Goal: Task Accomplishment & Management: Use online tool/utility

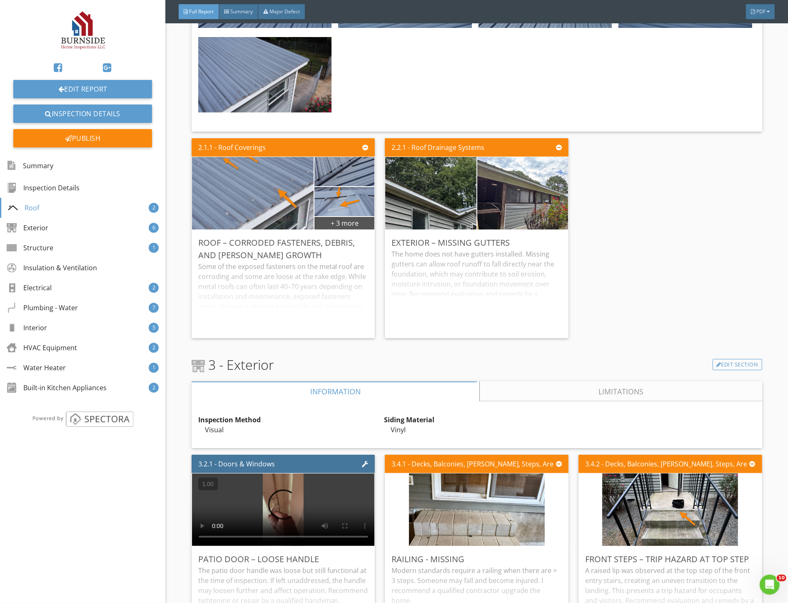
scroll to position [1296, 0]
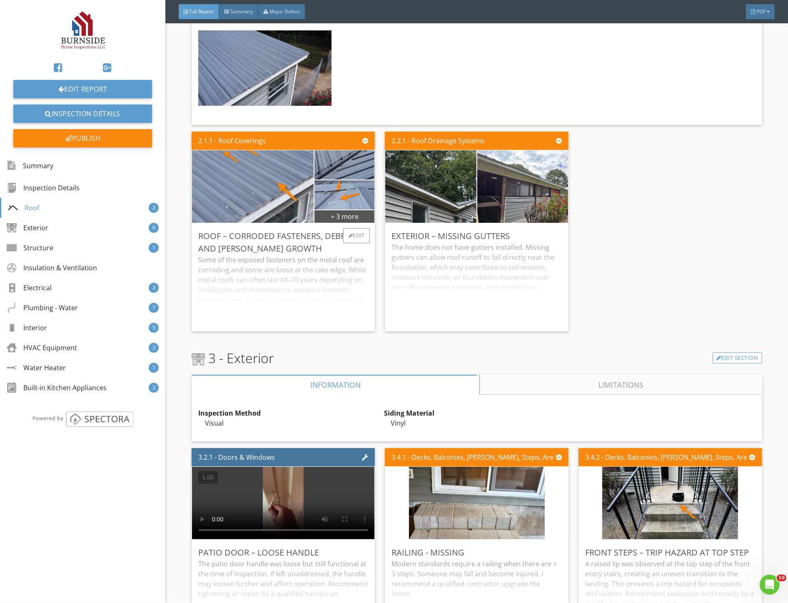
click at [341, 319] on div "Some of the exposed fasteners on the metal roof are corroding and some are loos…" at bounding box center [283, 290] width 170 height 70
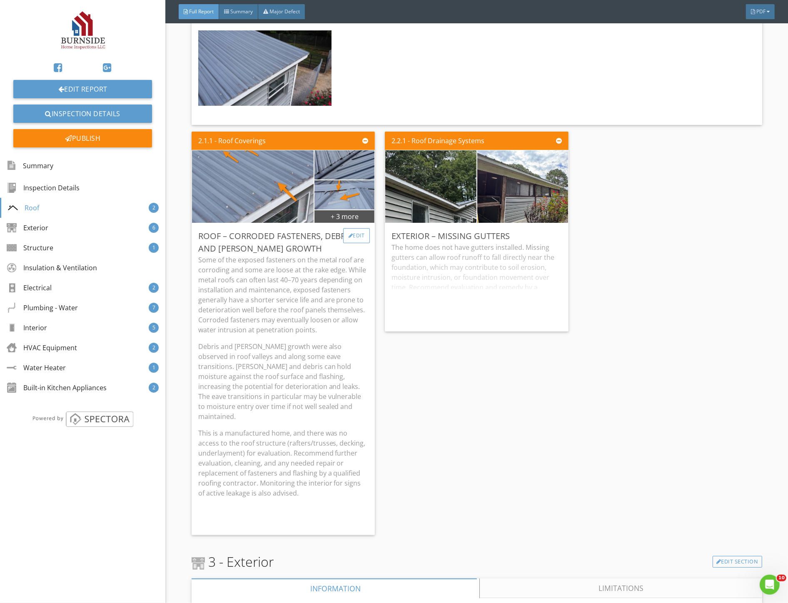
click at [352, 238] on div "Edit" at bounding box center [356, 235] width 27 height 15
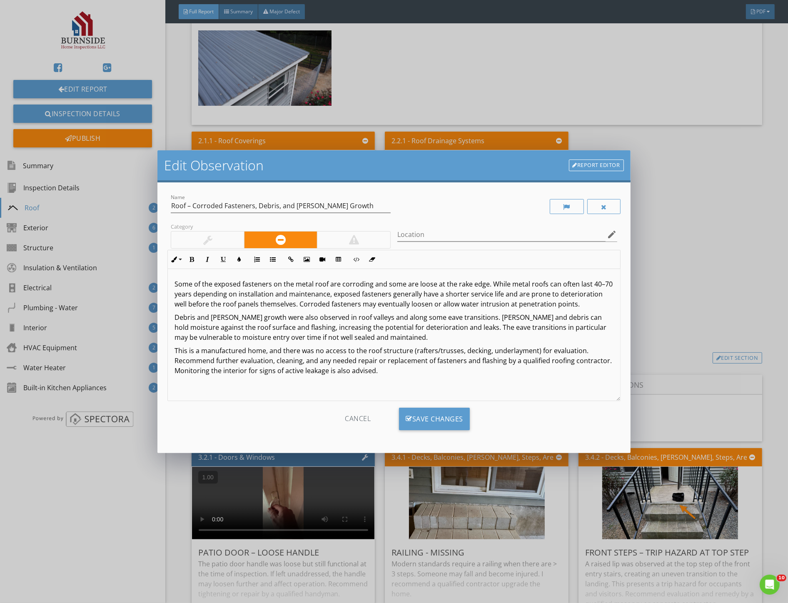
click at [227, 240] on div at bounding box center [207, 240] width 73 height 17
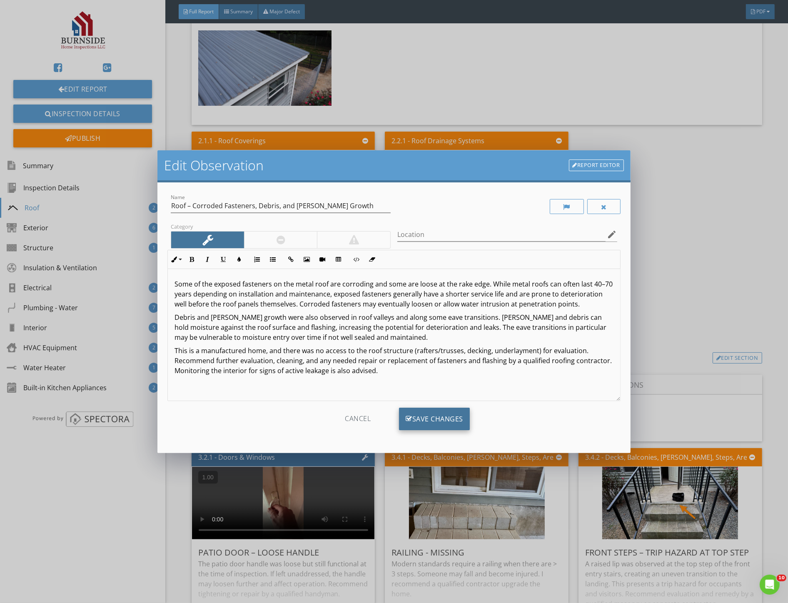
click at [439, 414] on div "Save Changes" at bounding box center [434, 419] width 71 height 22
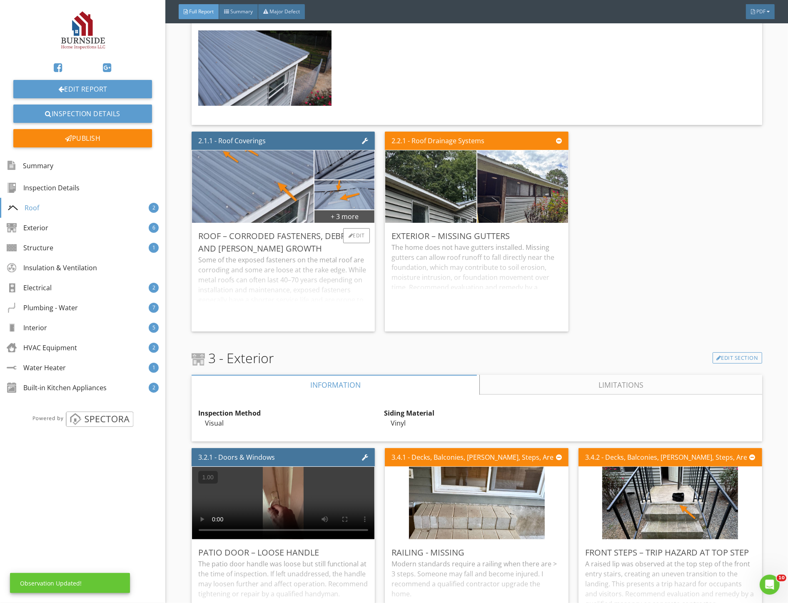
click at [277, 311] on div "Some of the exposed fasteners on the metal roof are corroding and some are loos…" at bounding box center [283, 290] width 170 height 70
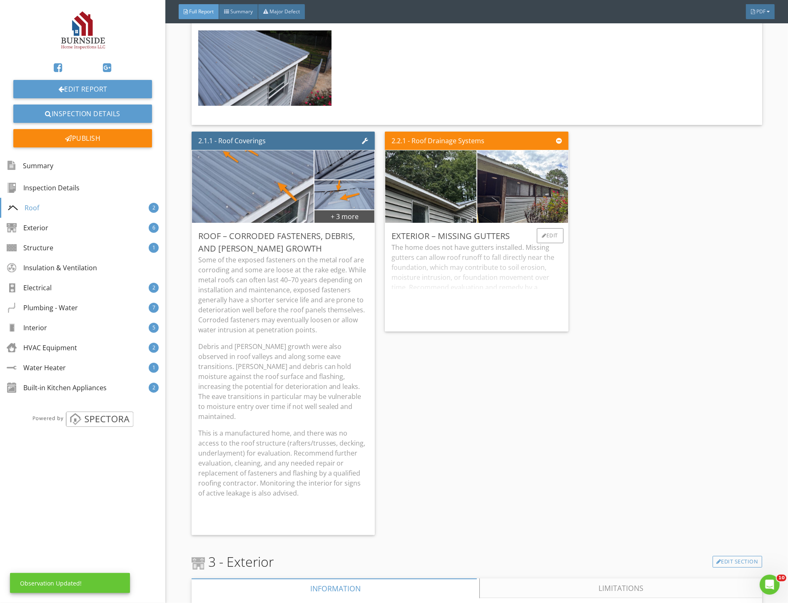
click at [465, 302] on div "The home does not have gutters installed. Missing gutters can allow roof runoff…" at bounding box center [477, 283] width 170 height 82
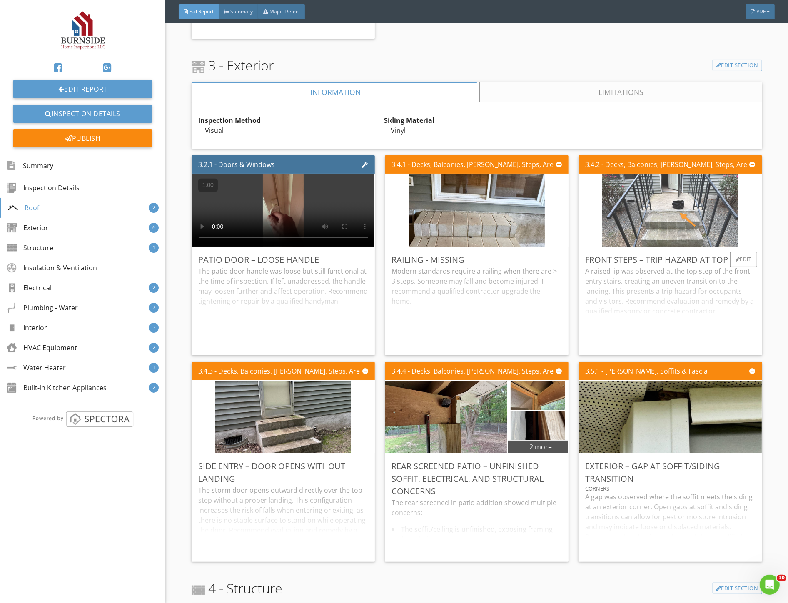
scroll to position [1805, 0]
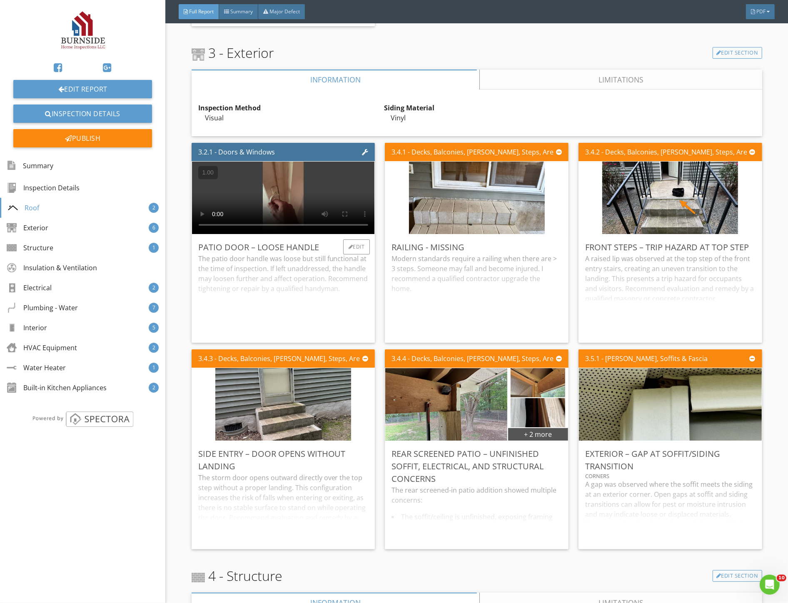
click at [313, 298] on div "The patio door handle was loose but still functional at the time of inspection.…" at bounding box center [283, 295] width 170 height 82
click at [464, 296] on div "Modern standards require a railing when there are > 3 steps. Someone may fall a…" at bounding box center [477, 295] width 170 height 82
click at [651, 290] on div "A raised lip was observed at the top step of the front entry stairs, creating a…" at bounding box center [670, 295] width 170 height 82
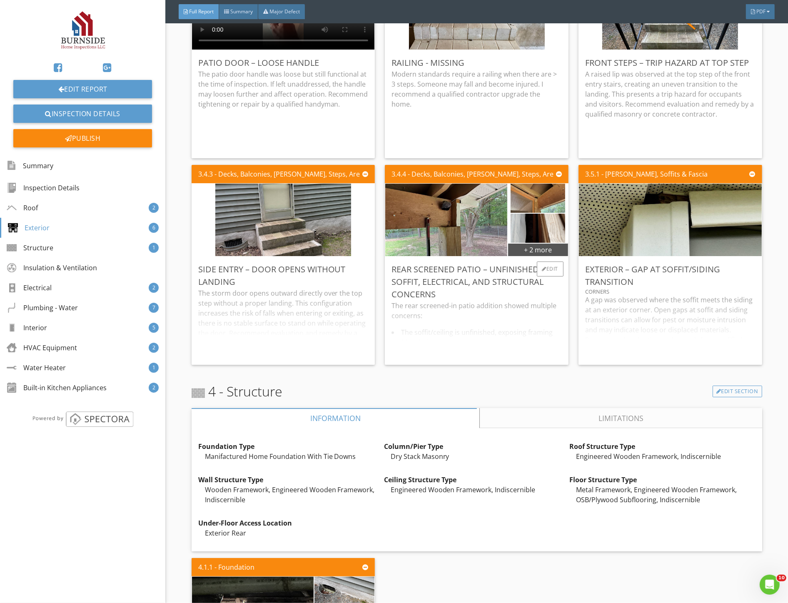
scroll to position [1990, 0]
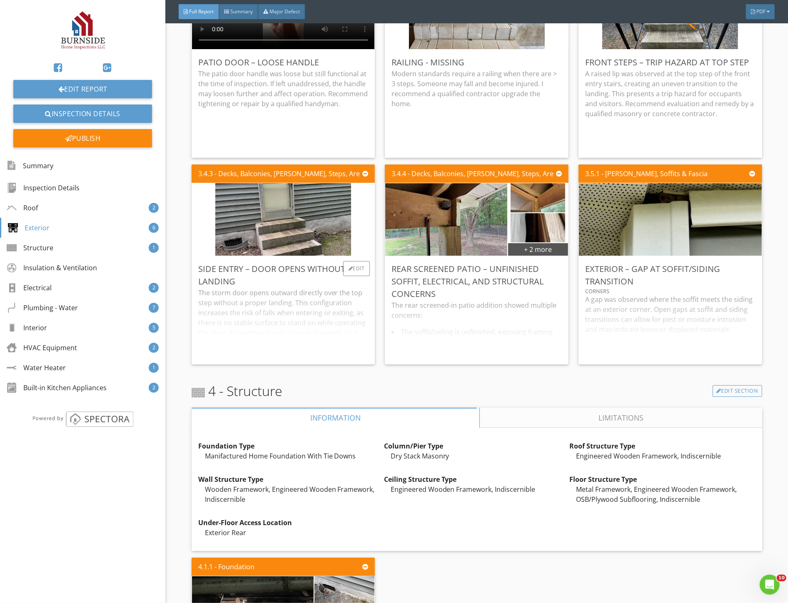
click at [278, 322] on div "The storm door opens outward directly over the top step without a proper landin…" at bounding box center [283, 323] width 170 height 70
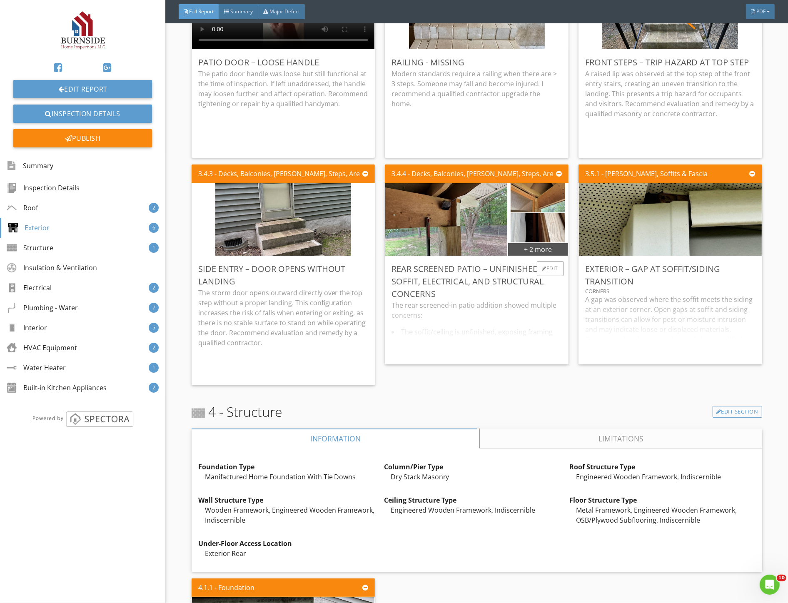
click at [449, 315] on div "The rear screened-in patio addition showed multiple concerns: The soffit/ceilin…" at bounding box center [477, 328] width 170 height 57
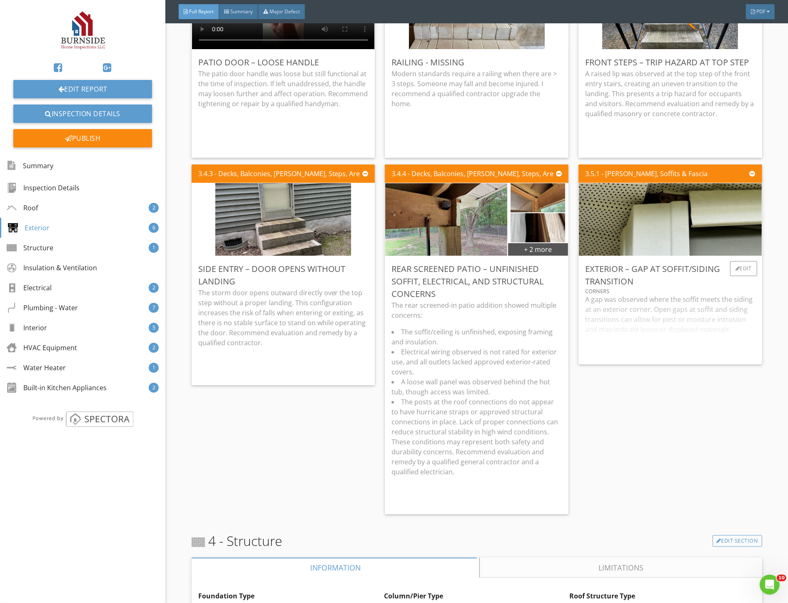
click at [670, 317] on div "A gap was observed where the soffit meets the siding at an exterior corner. Ope…" at bounding box center [670, 326] width 170 height 63
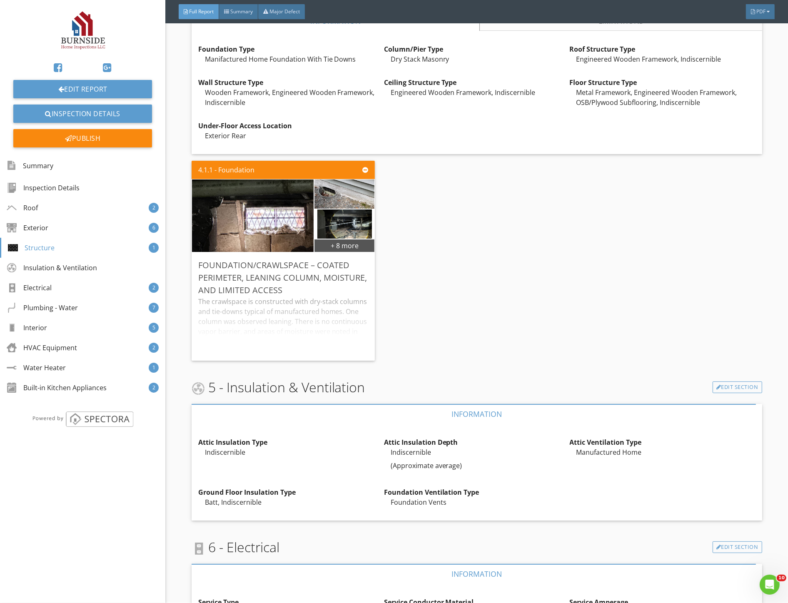
scroll to position [2546, 0]
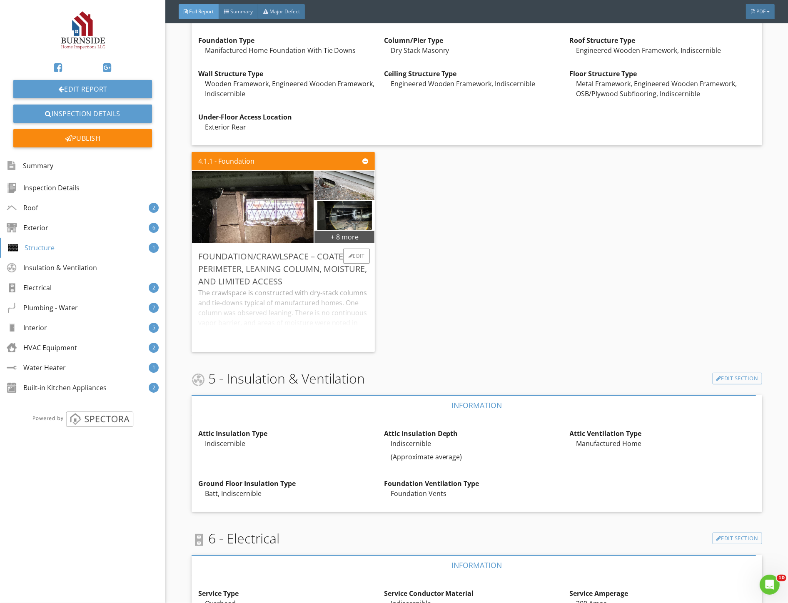
click at [292, 312] on div "The crawlspace is constructed with dry-stack columns and tie-downs typical of m…" at bounding box center [283, 316] width 170 height 57
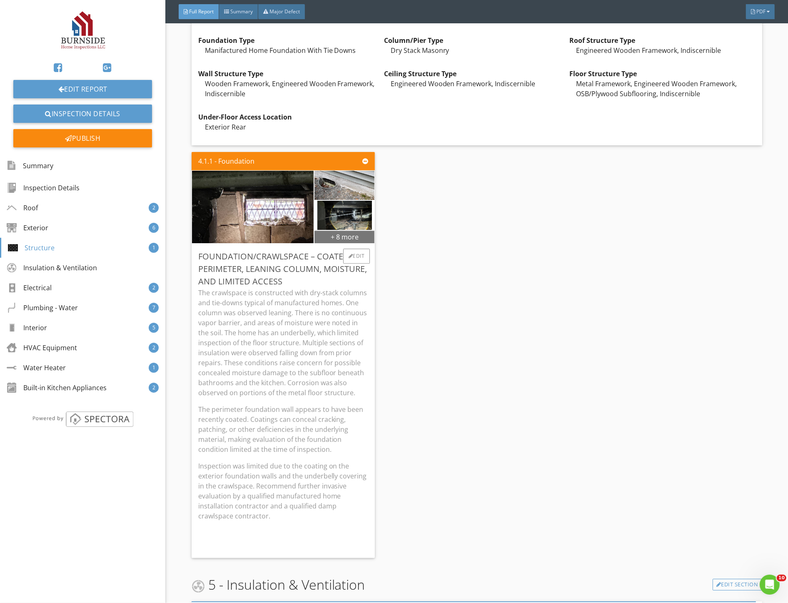
click at [350, 230] on div "+ 8 more" at bounding box center [345, 236] width 60 height 13
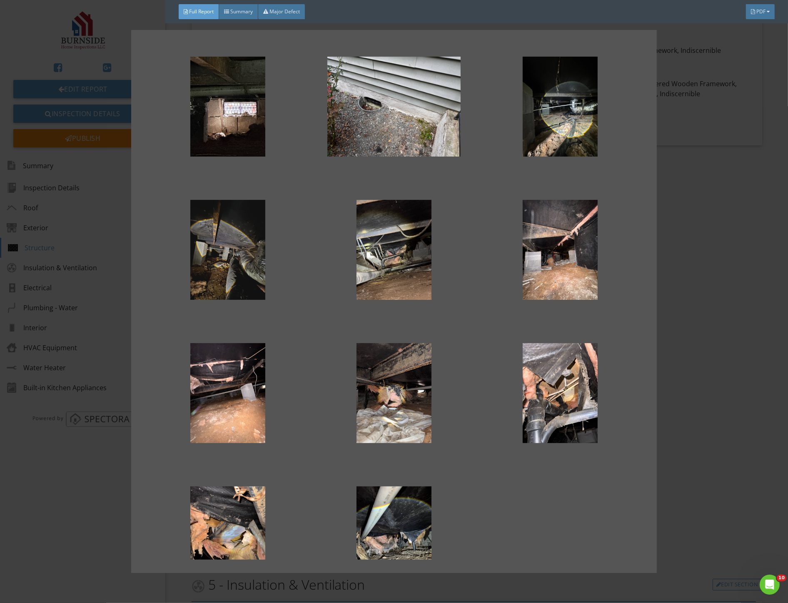
click at [240, 248] on div at bounding box center [228, 250] width 140 height 100
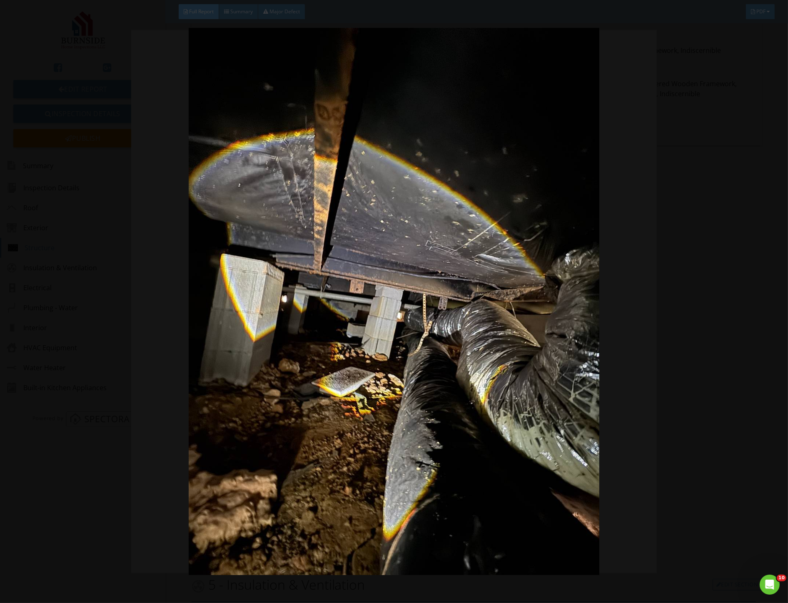
click at [51, 40] on img at bounding box center [394, 302] width 724 height 548
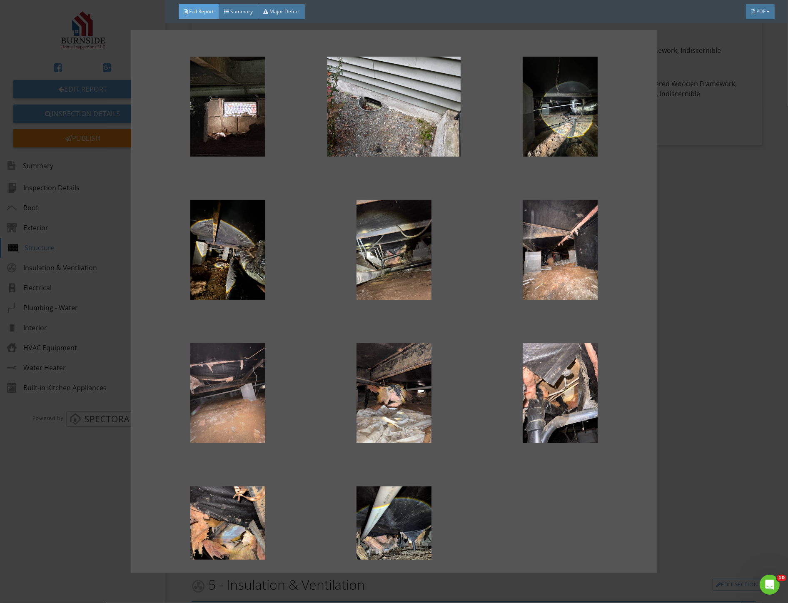
click at [252, 387] on div at bounding box center [228, 393] width 140 height 100
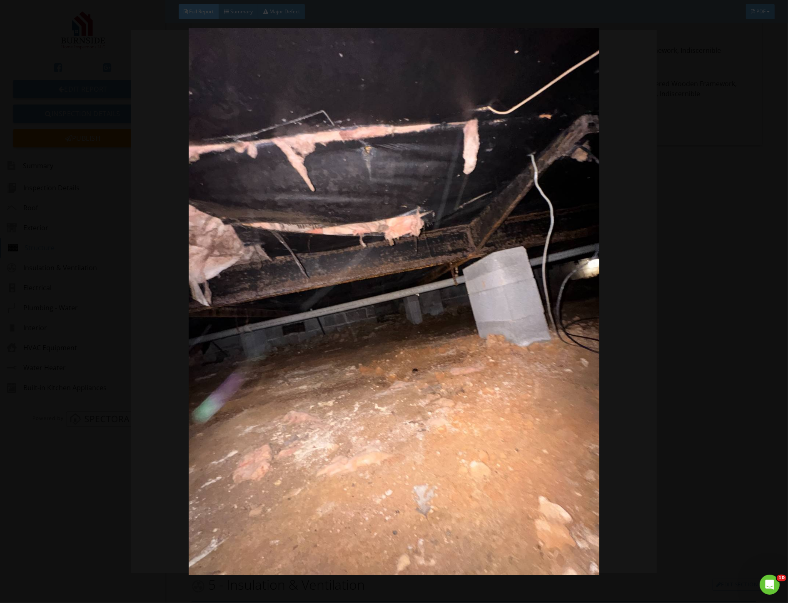
click at [252, 387] on img at bounding box center [394, 302] width 724 height 548
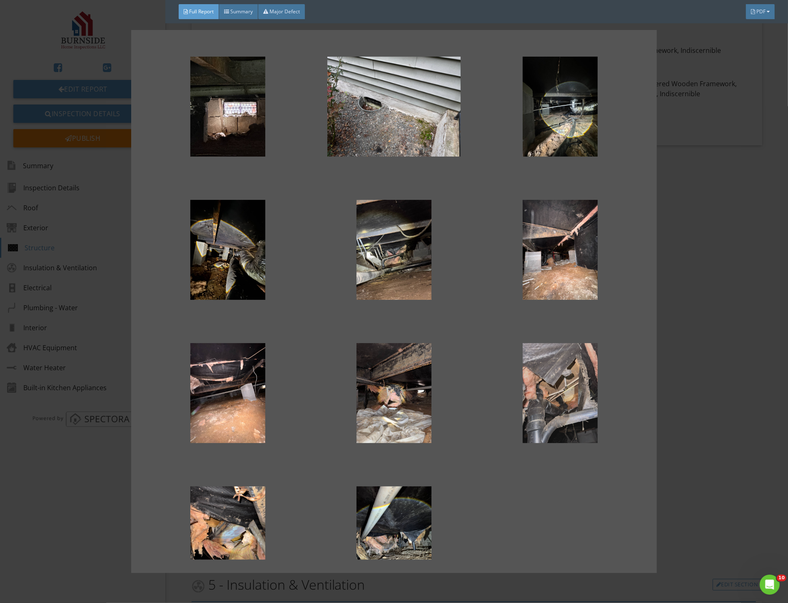
click at [552, 402] on div at bounding box center [561, 393] width 140 height 100
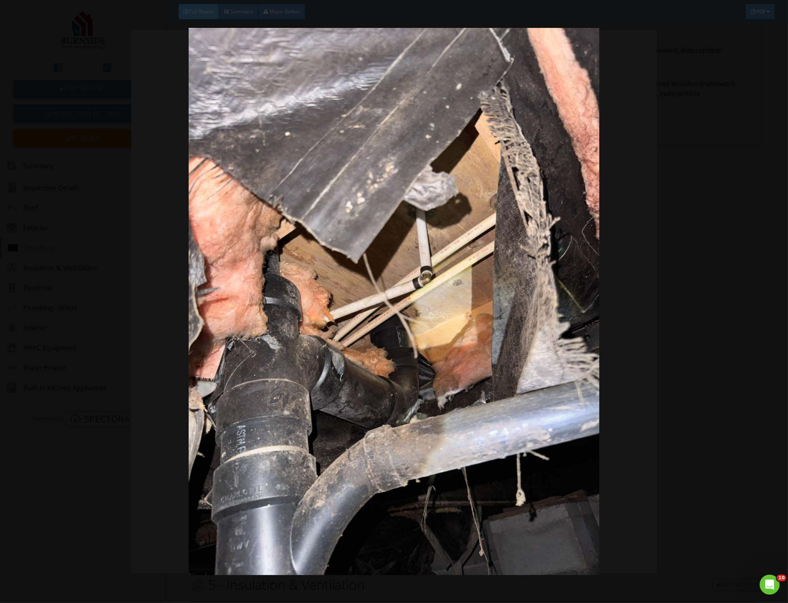
click at [552, 402] on img at bounding box center [394, 302] width 724 height 548
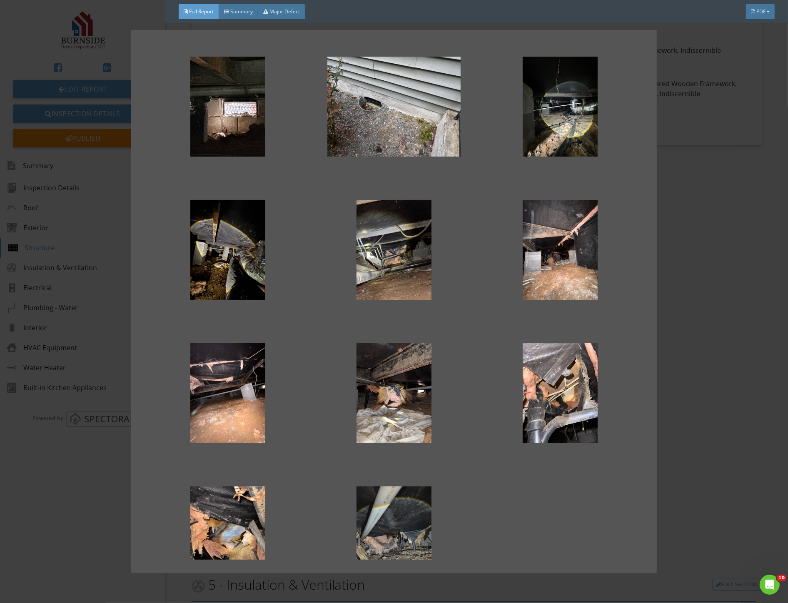
click at [397, 504] on div at bounding box center [394, 537] width 140 height 100
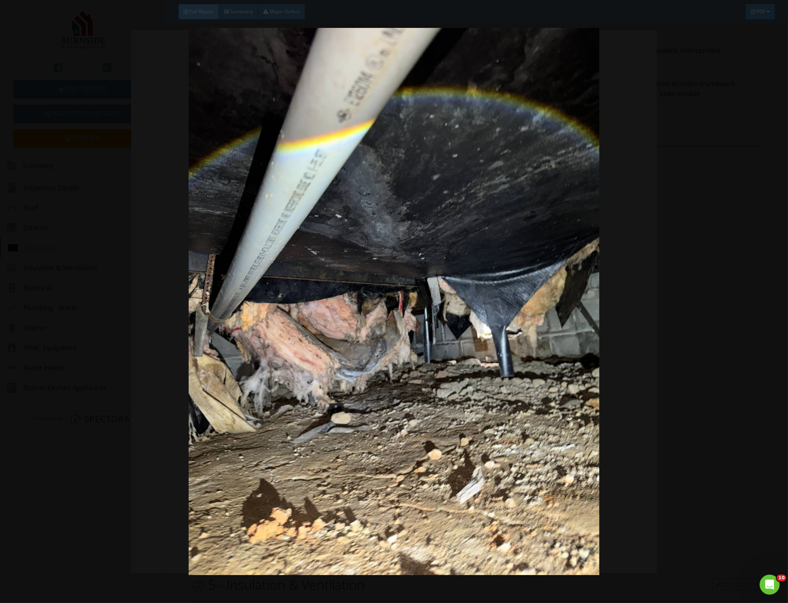
click at [398, 504] on img at bounding box center [394, 302] width 724 height 548
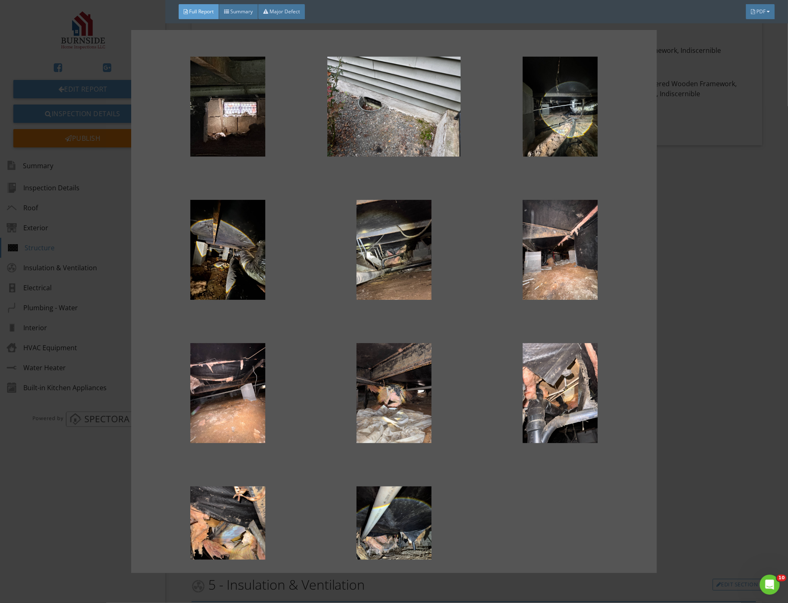
click at [724, 230] on div at bounding box center [394, 301] width 788 height 603
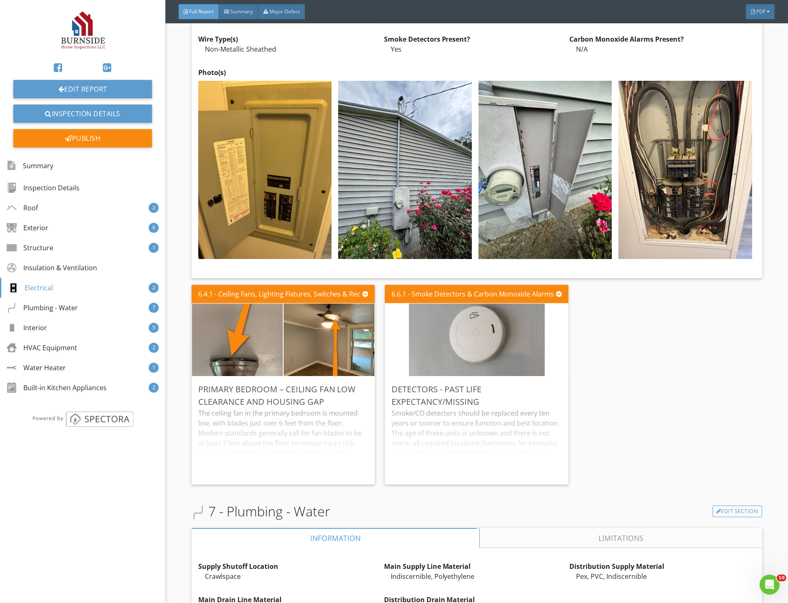
scroll to position [3380, 0]
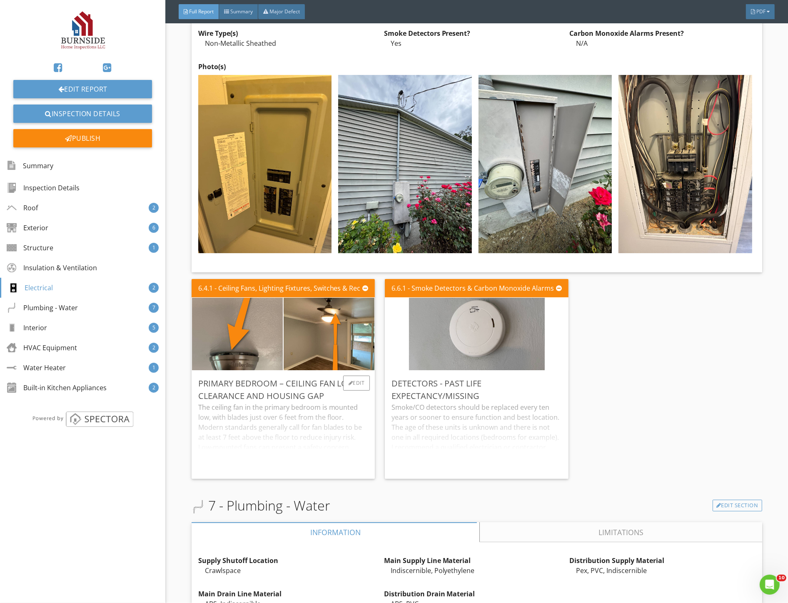
click at [328, 441] on div "The ceiling fan in the primary bedroom is mounted low, with blades just over 6 …" at bounding box center [283, 437] width 170 height 70
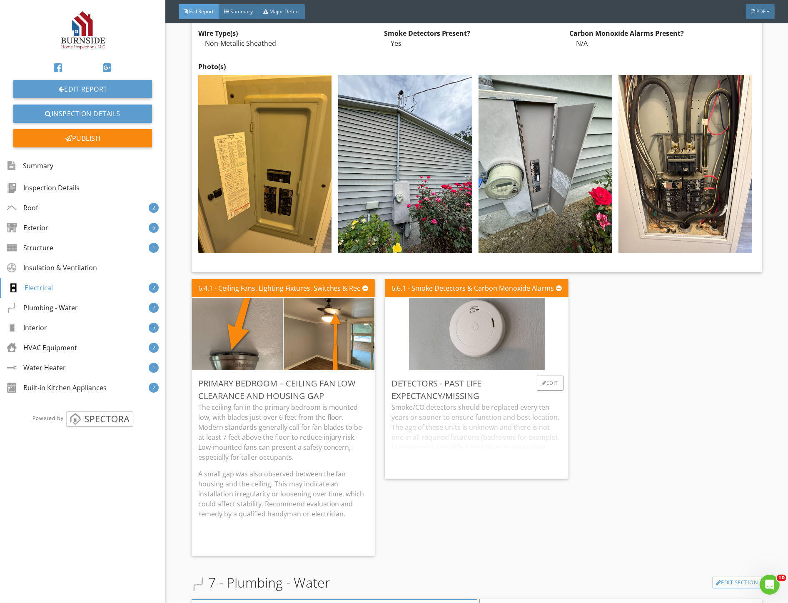
click at [464, 445] on div "Smoke/CO detectors should be replaced every ten years or sooner to ensure funct…" at bounding box center [477, 437] width 170 height 70
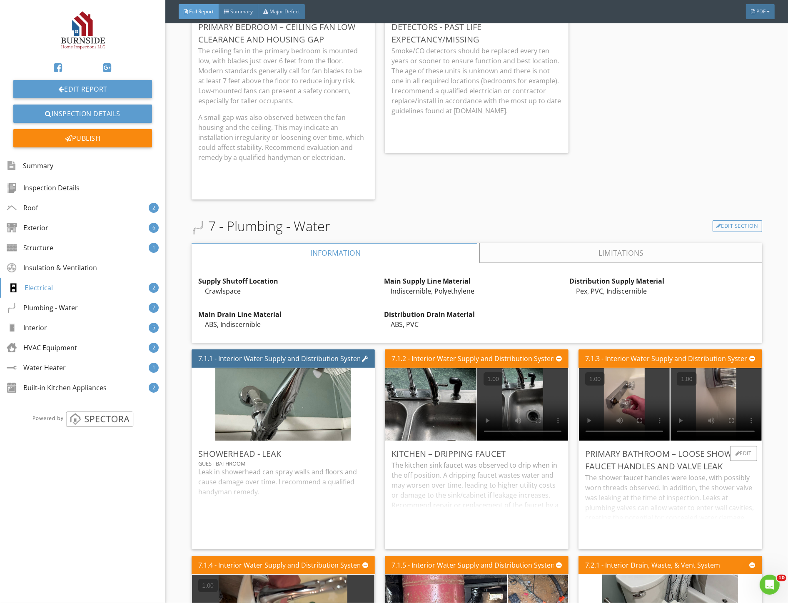
scroll to position [3889, 0]
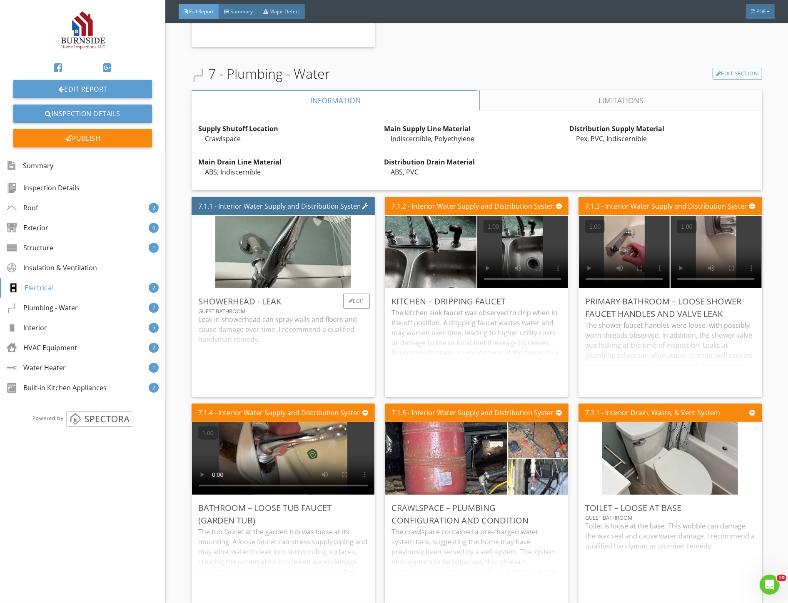
click at [281, 357] on div "Leak in showerhead can spray walls and floors and cause damage over time. I rec…" at bounding box center [283, 353] width 170 height 76
click at [463, 350] on div "The kitchen sink faucet was observed to drip when in the off position. A drippi…" at bounding box center [477, 349] width 170 height 82
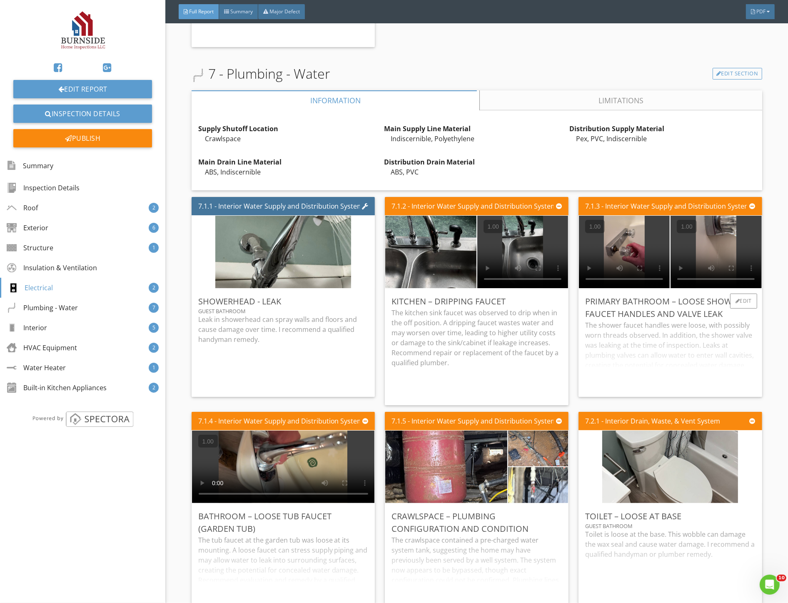
click at [665, 342] on div "The shower faucet handles were loose, with possibly worn threads observed. In a…" at bounding box center [670, 355] width 170 height 70
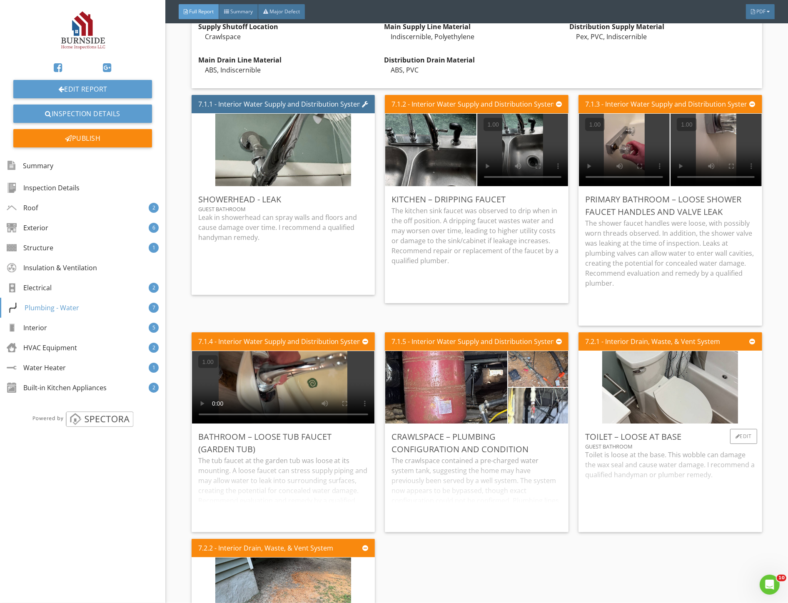
scroll to position [4167, 0]
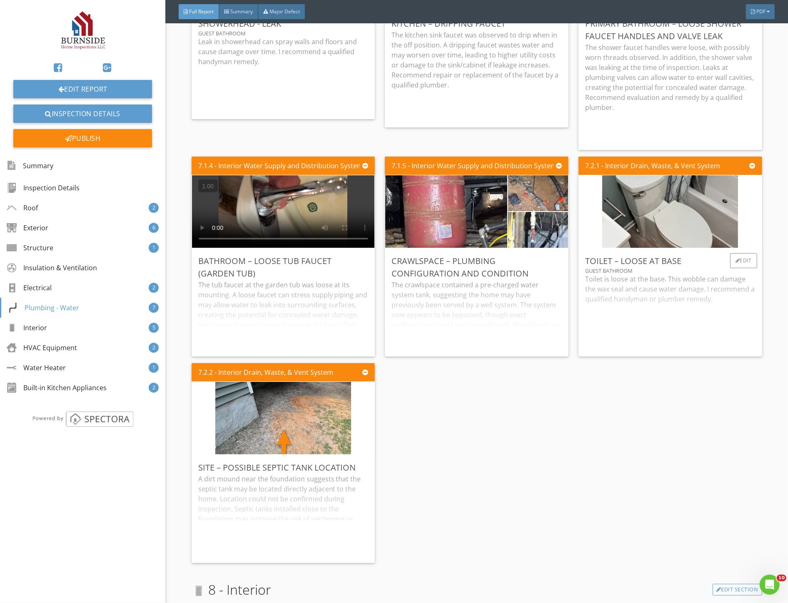
click at [652, 317] on div "Toilet is loose at the base. This wobble can damage the wax seal and cause wate…" at bounding box center [670, 312] width 170 height 76
click at [437, 320] on div "The crawlspace contained a pre-charged water system tank, suggesting the home m…" at bounding box center [477, 315] width 170 height 70
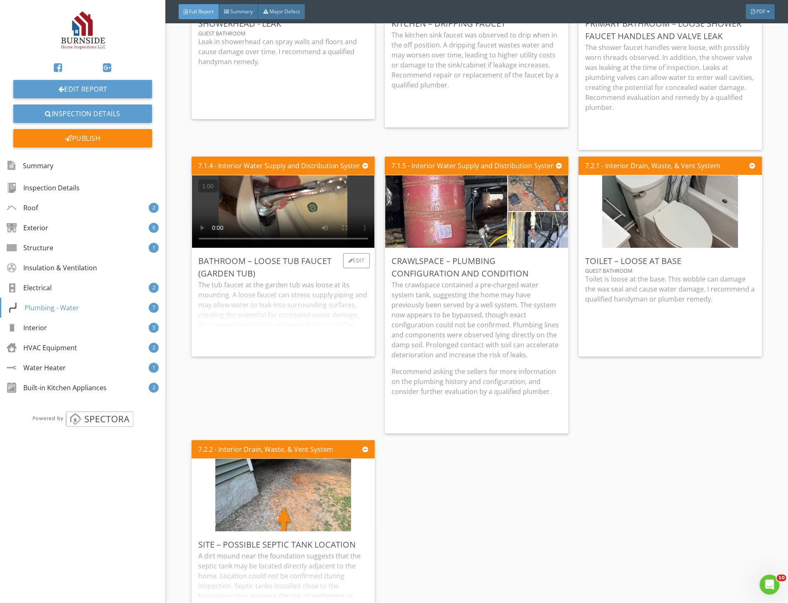
click at [317, 315] on div "The tub faucet at the garden tub was loose at its mounting. A loose faucet can …" at bounding box center [283, 315] width 170 height 70
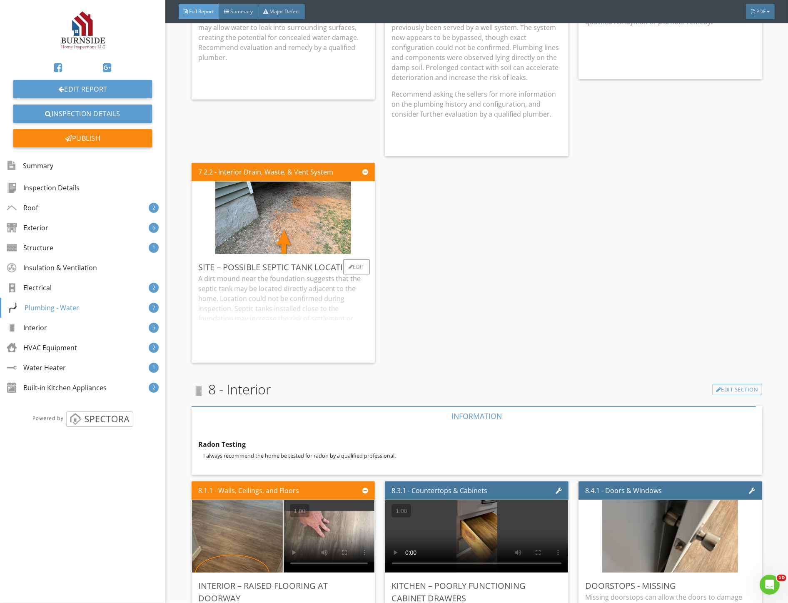
click at [269, 324] on div "A dirt mound near the foundation suggests that the septic tank may be located d…" at bounding box center [283, 315] width 170 height 82
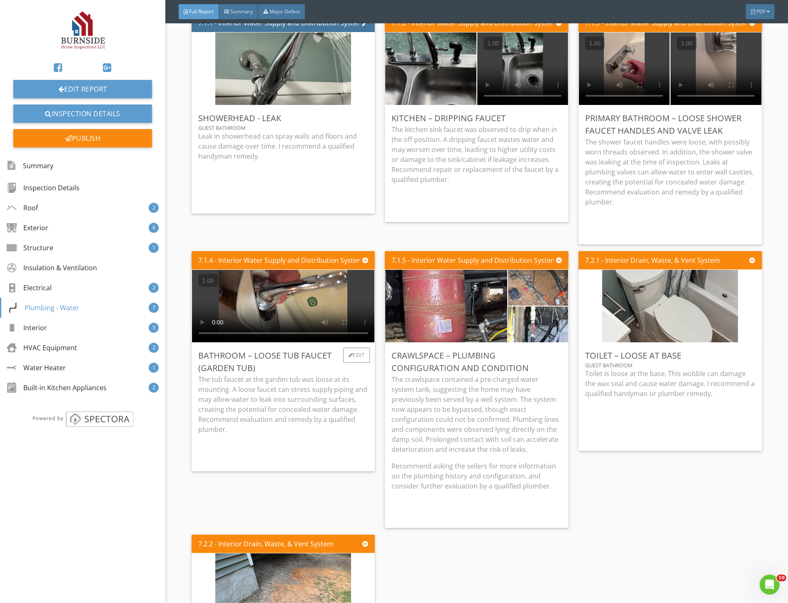
scroll to position [4074, 0]
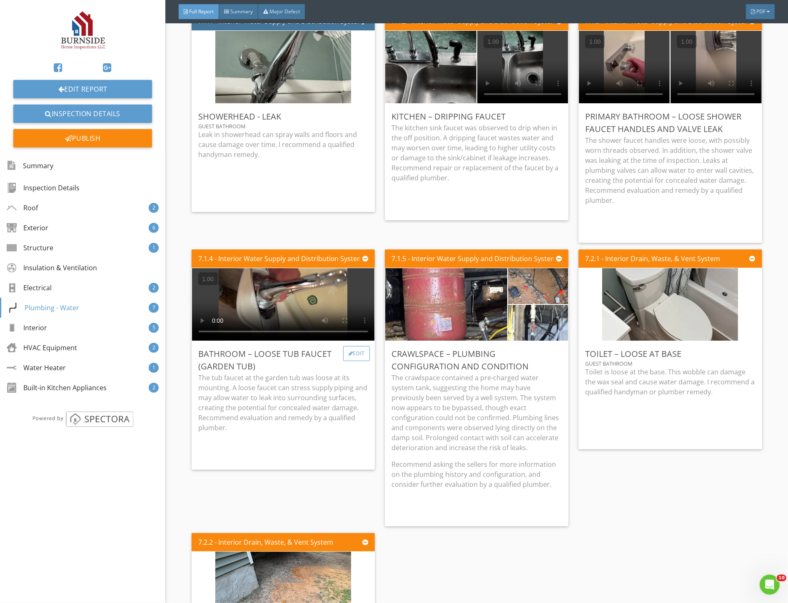
click at [352, 347] on div "Edit" at bounding box center [356, 353] width 27 height 15
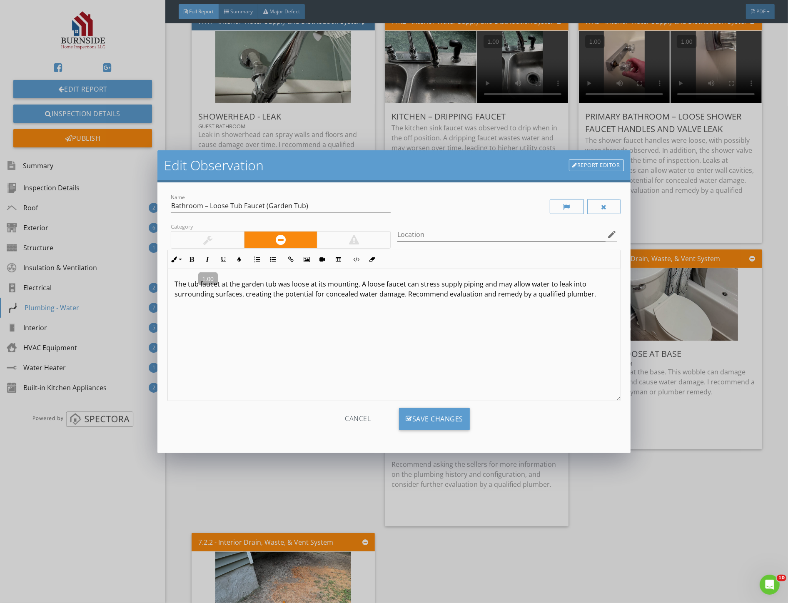
click at [205, 240] on div at bounding box center [207, 240] width 9 height 10
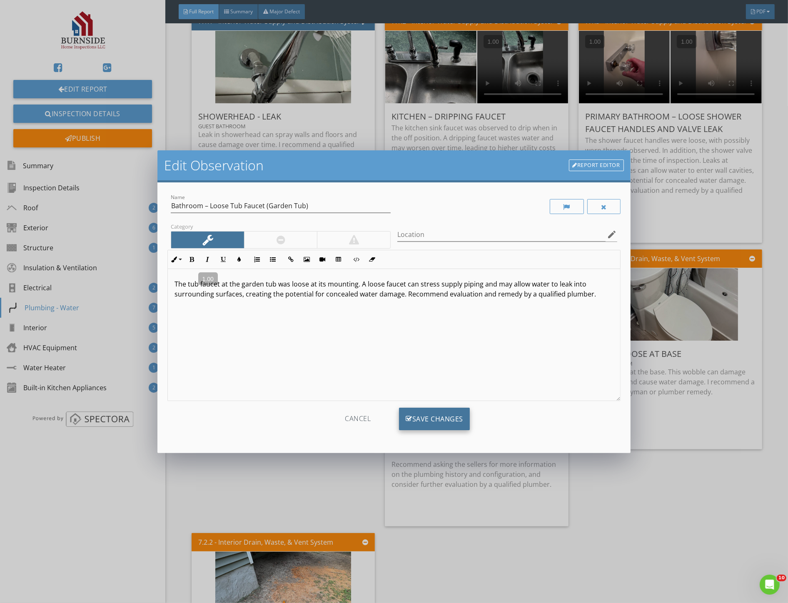
click at [422, 418] on div "Save Changes" at bounding box center [434, 419] width 71 height 22
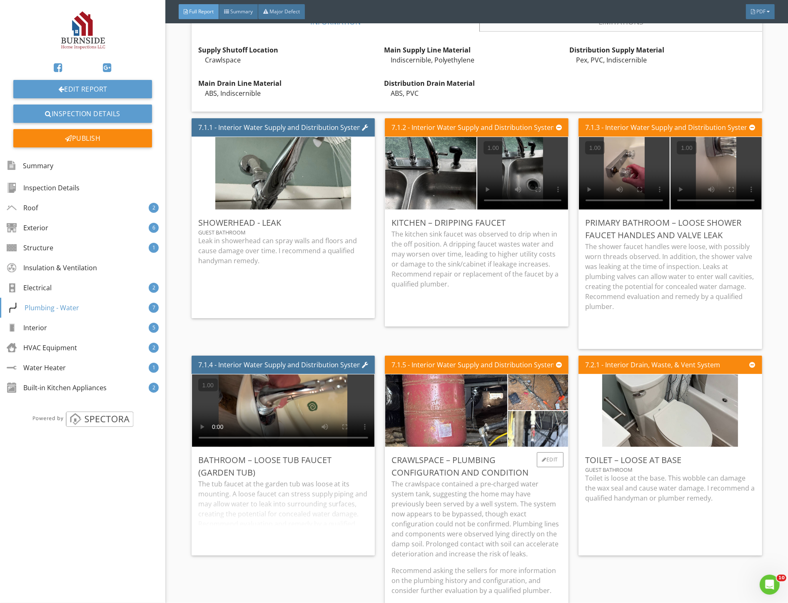
scroll to position [3935, 0]
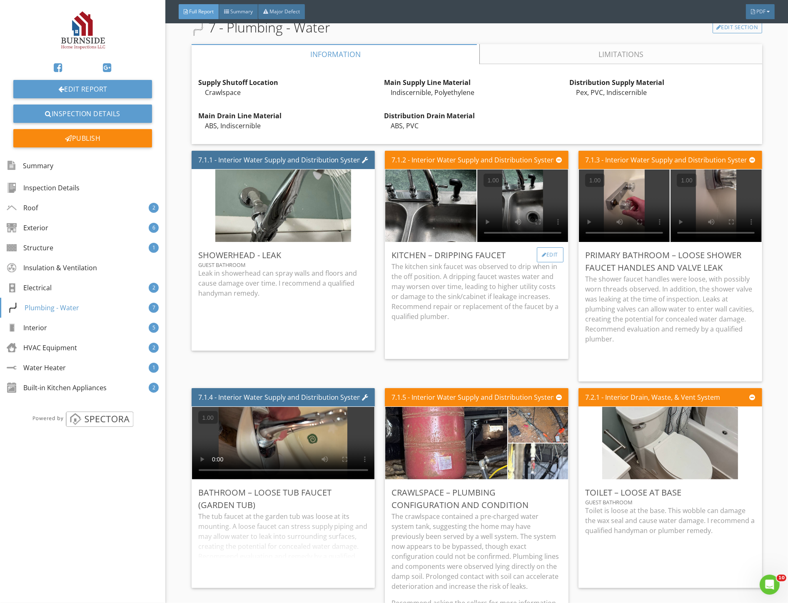
click at [551, 252] on div "Edit" at bounding box center [550, 254] width 27 height 15
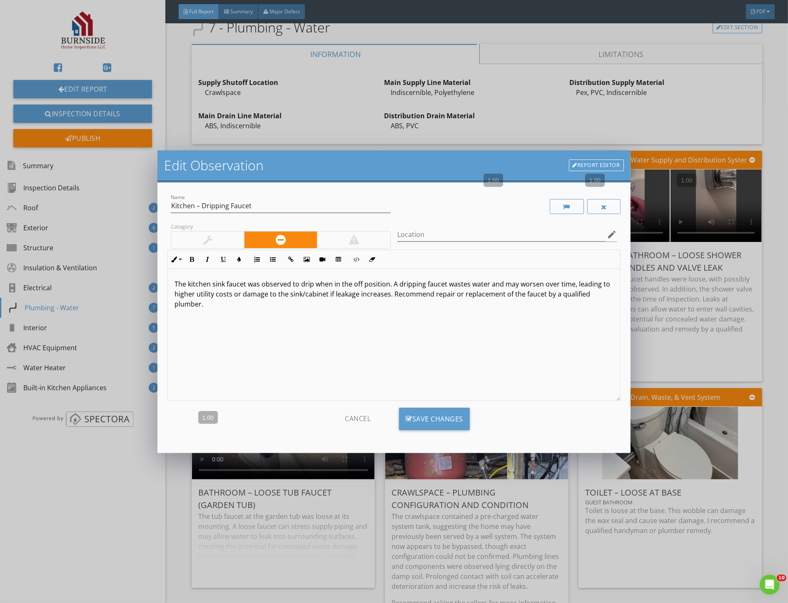
click at [186, 232] on div at bounding box center [207, 240] width 73 height 17
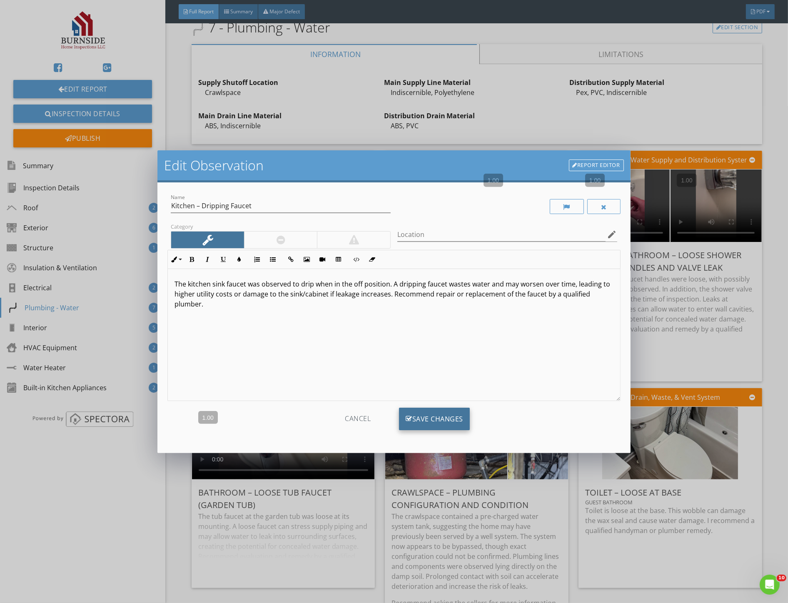
click at [447, 414] on div "Save Changes" at bounding box center [434, 419] width 71 height 22
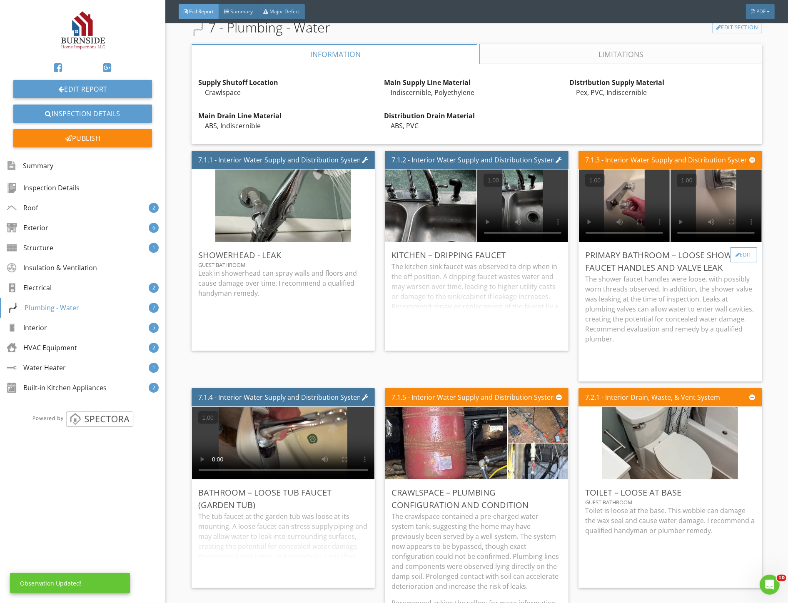
click at [737, 249] on div "Edit" at bounding box center [743, 254] width 27 height 15
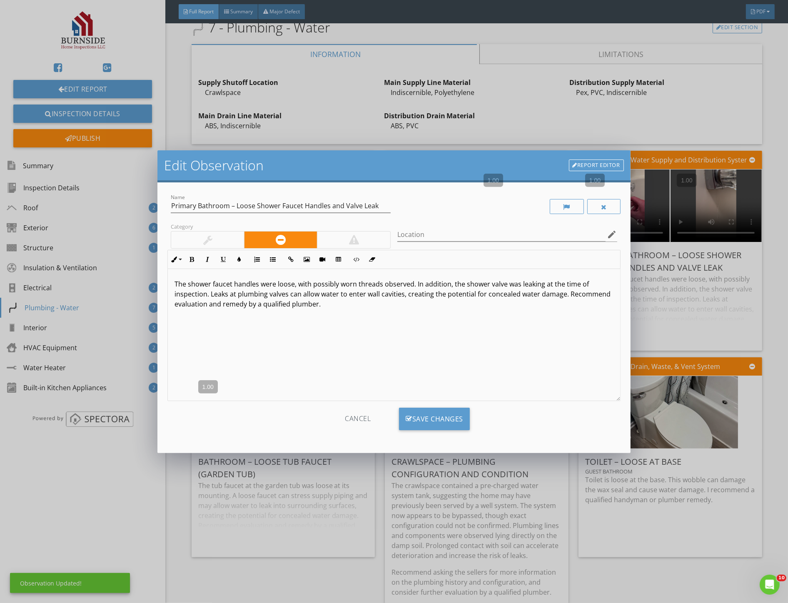
click at [217, 242] on div at bounding box center [207, 240] width 73 height 17
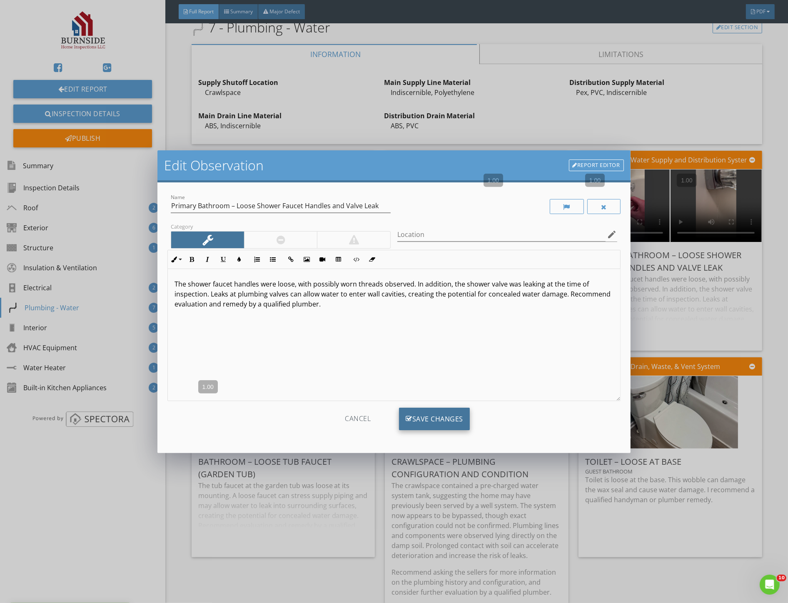
click at [432, 424] on div "Save Changes" at bounding box center [434, 419] width 71 height 22
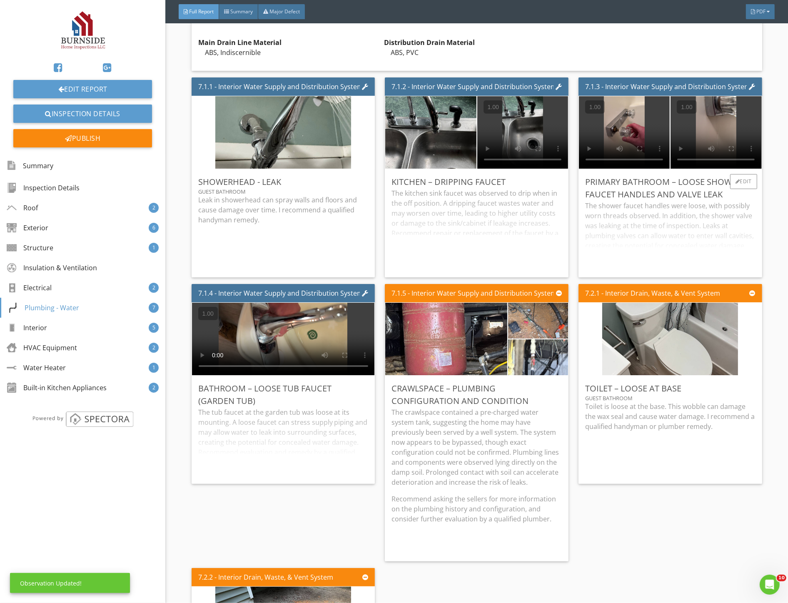
scroll to position [4027, 0]
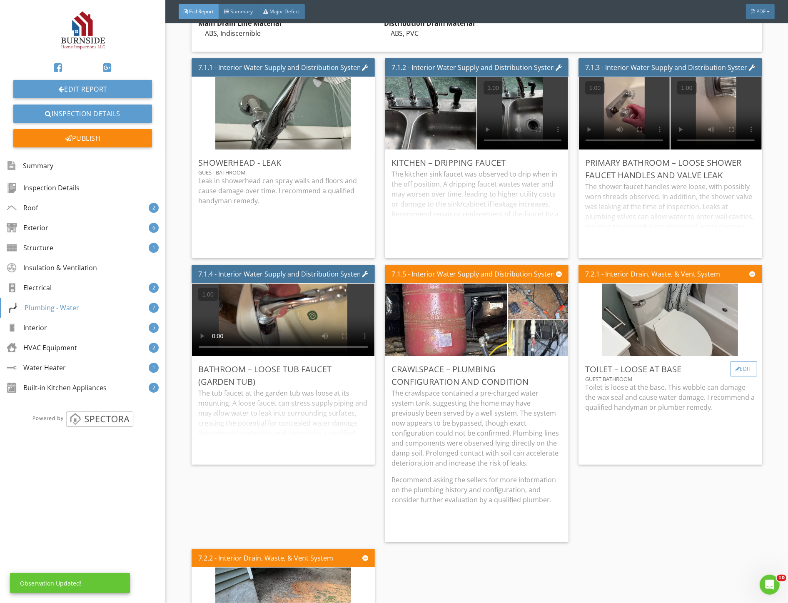
click at [738, 364] on div "Edit" at bounding box center [743, 369] width 27 height 15
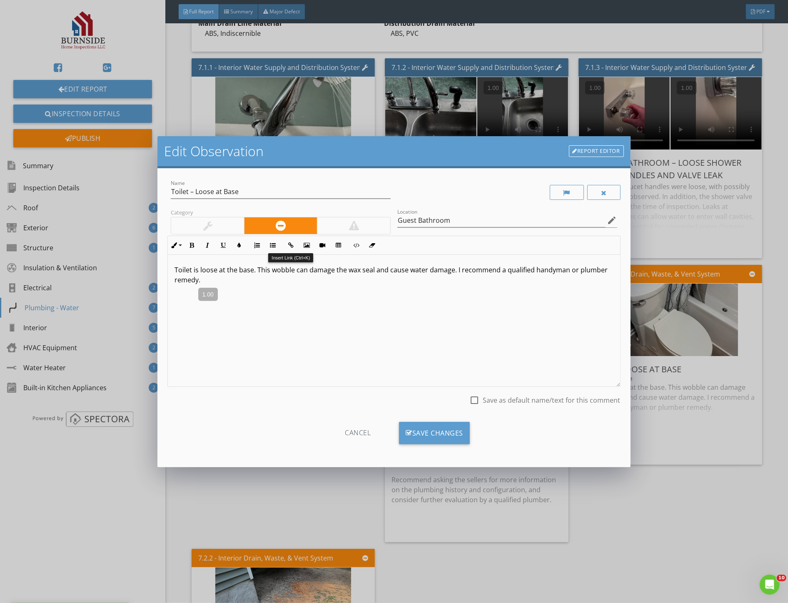
click at [220, 224] on div at bounding box center [207, 225] width 73 height 17
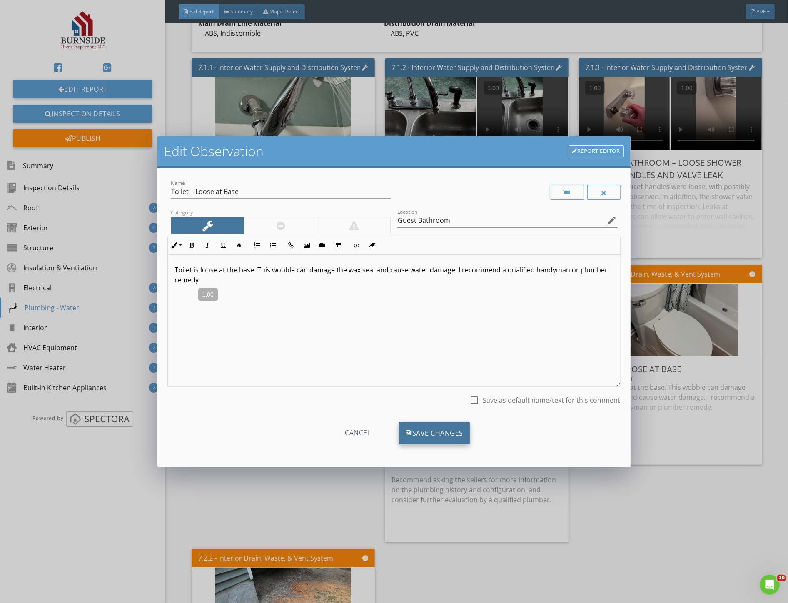
click at [447, 433] on div "Save Changes" at bounding box center [434, 433] width 71 height 22
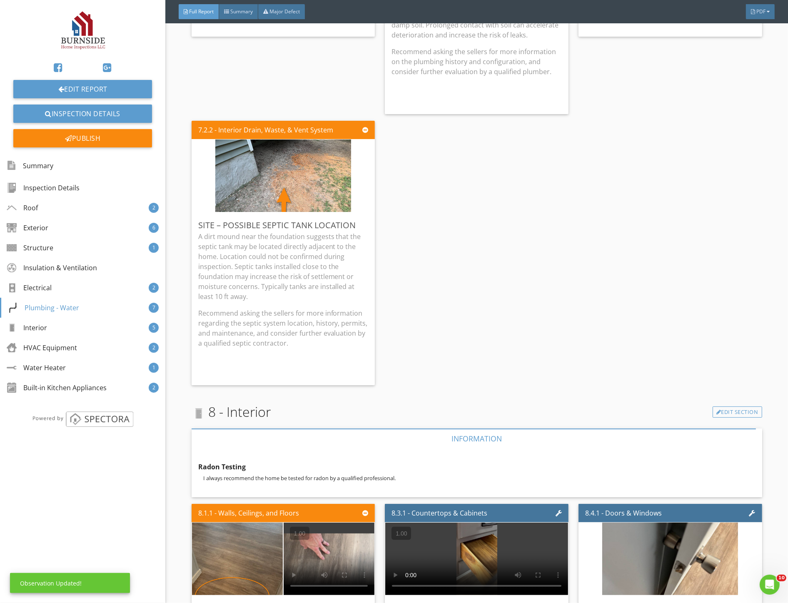
scroll to position [4490, 0]
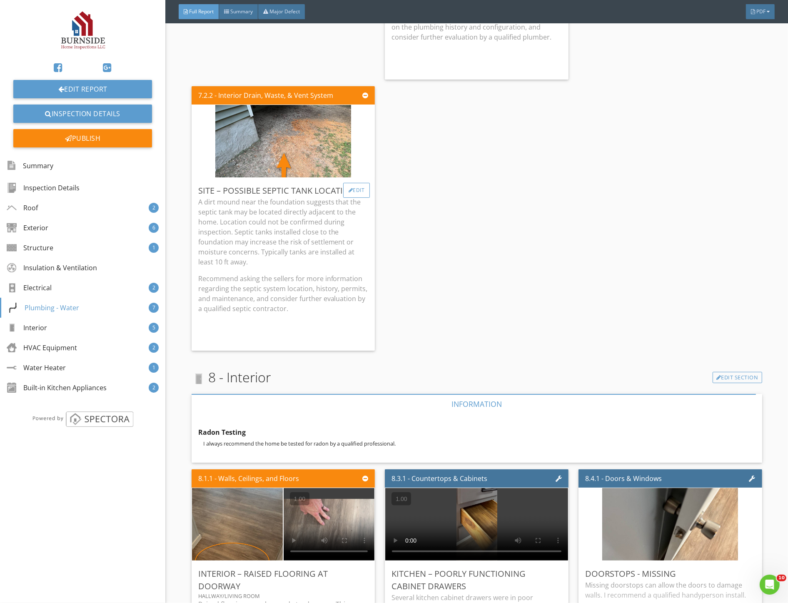
click at [357, 184] on div "Edit" at bounding box center [356, 190] width 27 height 15
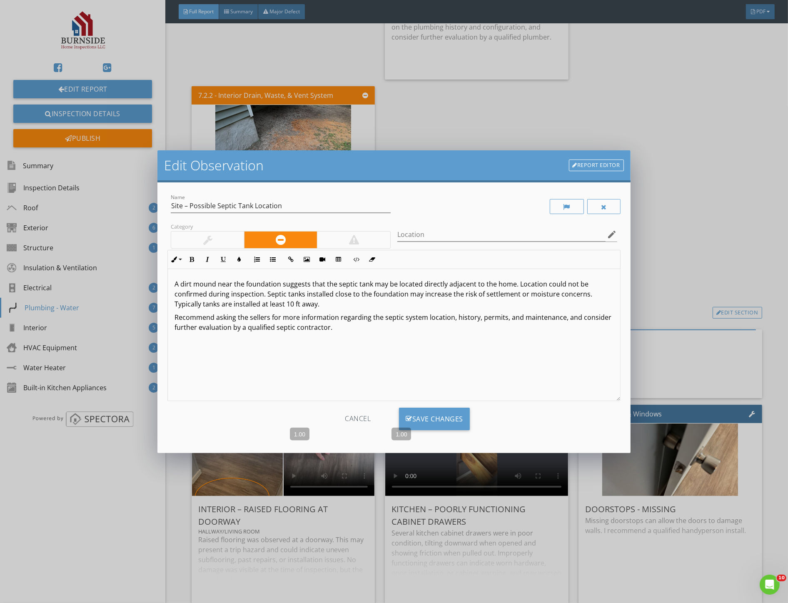
click at [226, 238] on div at bounding box center [207, 240] width 73 height 17
click at [438, 430] on div "Cancel Save Changes" at bounding box center [393, 422] width 453 height 29
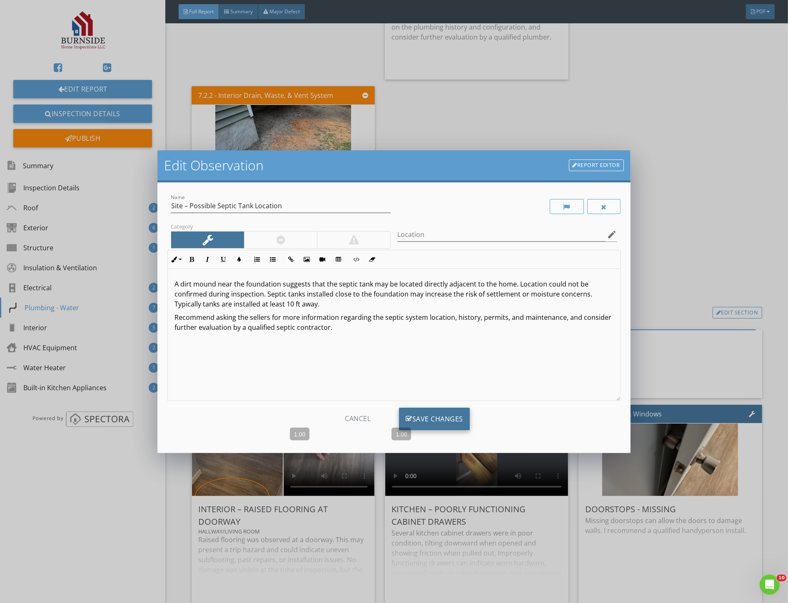
click at [439, 421] on div "Save Changes" at bounding box center [434, 419] width 71 height 22
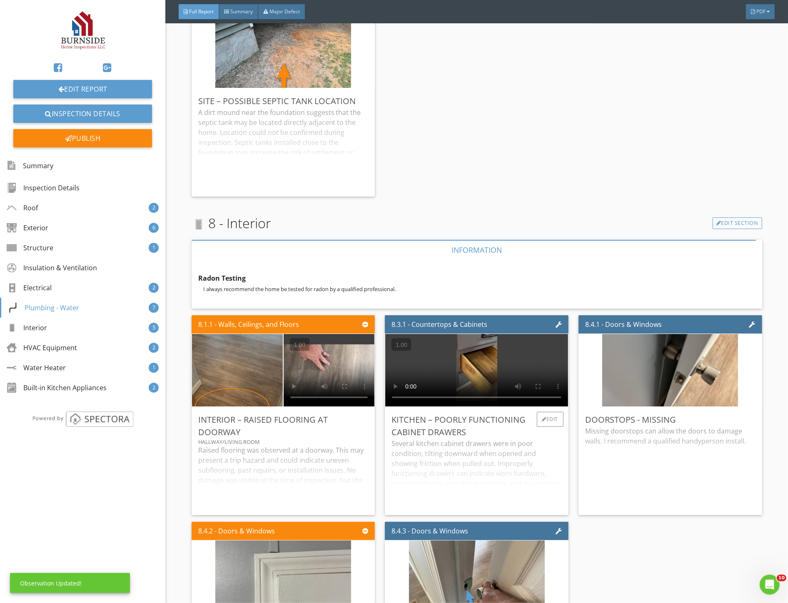
scroll to position [4722, 0]
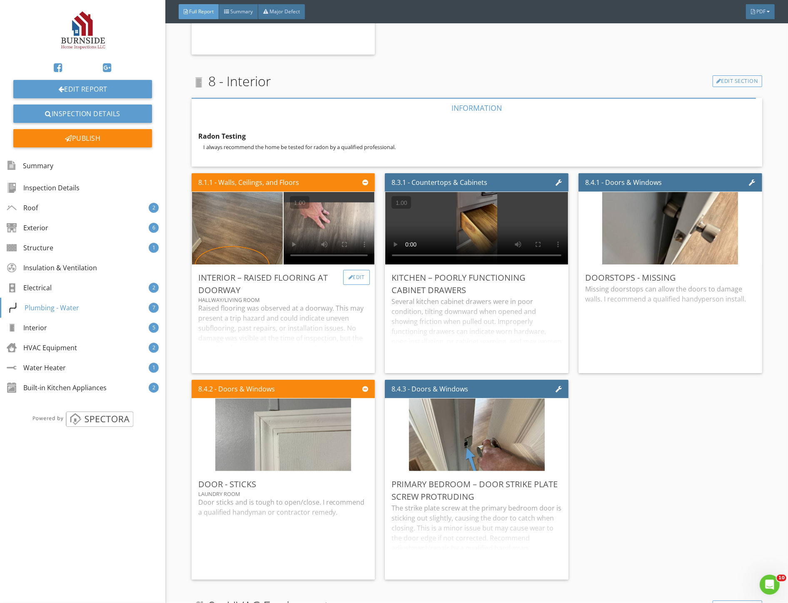
click at [359, 270] on div "Edit" at bounding box center [356, 277] width 27 height 15
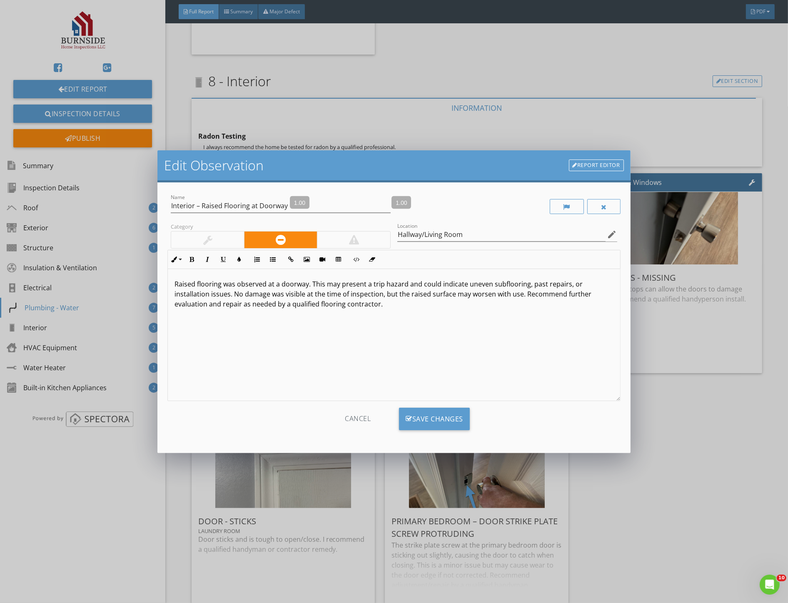
click at [210, 235] on div at bounding box center [207, 240] width 9 height 10
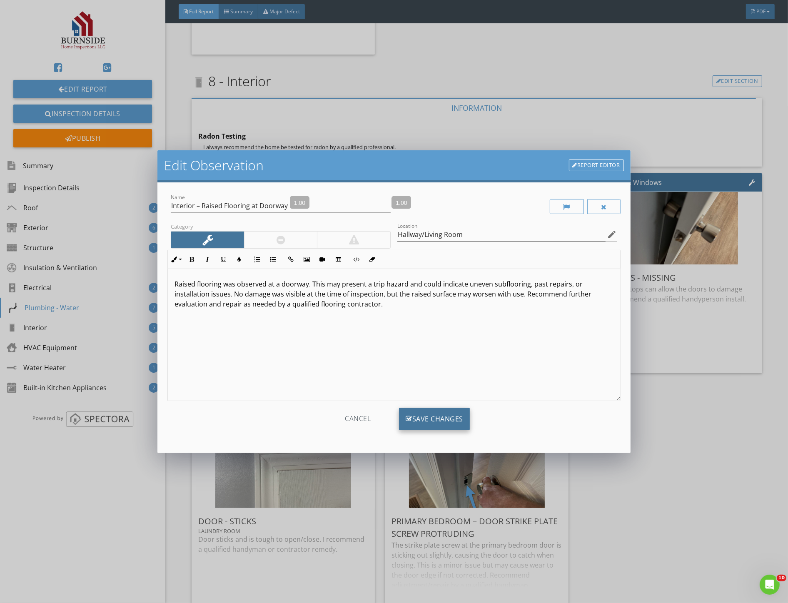
click at [445, 417] on div "Save Changes" at bounding box center [434, 419] width 71 height 22
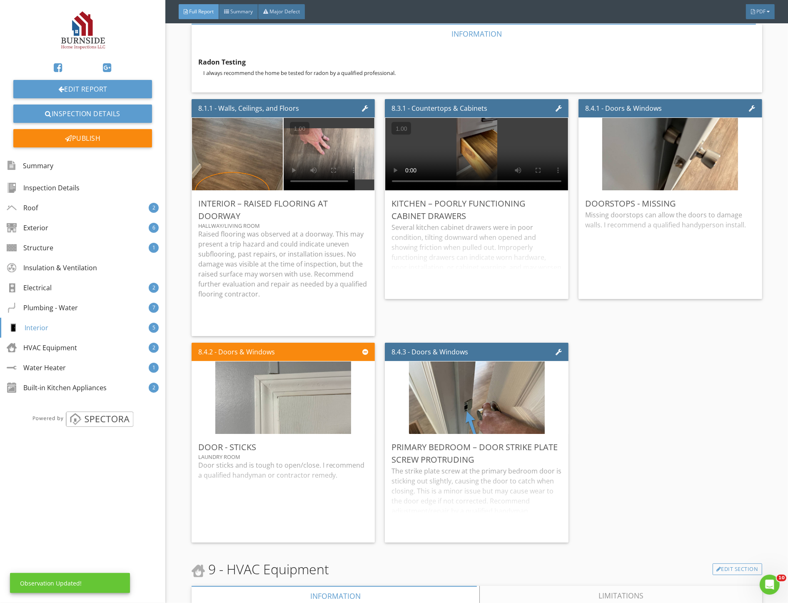
scroll to position [5000, 0]
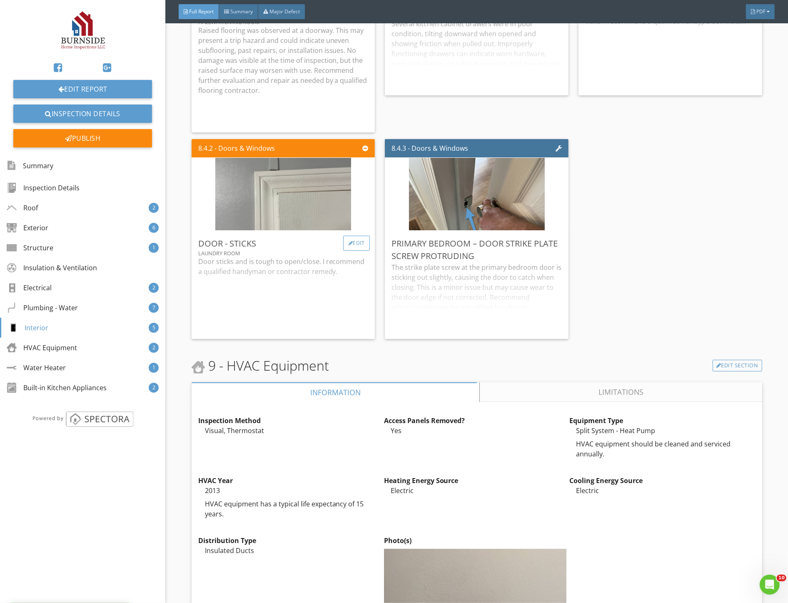
click at [348, 236] on div "Edit" at bounding box center [356, 243] width 27 height 15
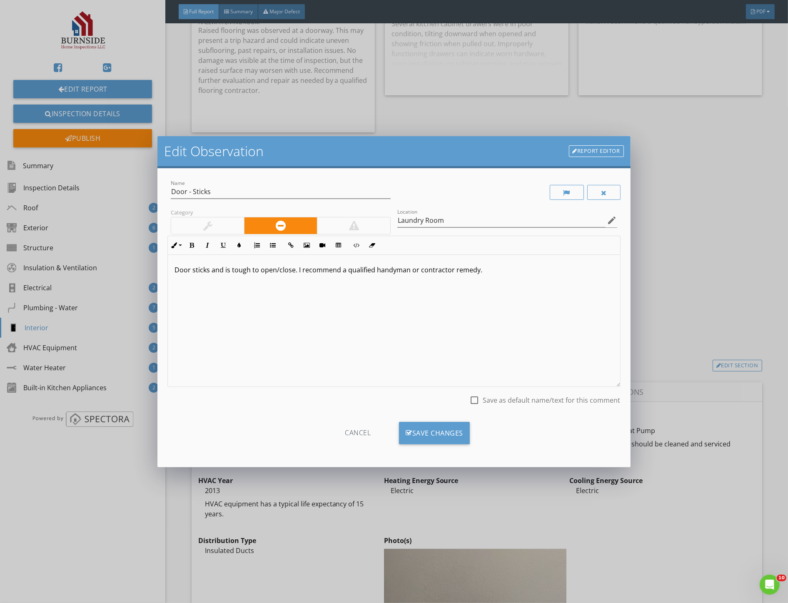
click at [205, 227] on div at bounding box center [207, 226] width 9 height 10
click at [452, 438] on div "Save Changes" at bounding box center [434, 433] width 71 height 22
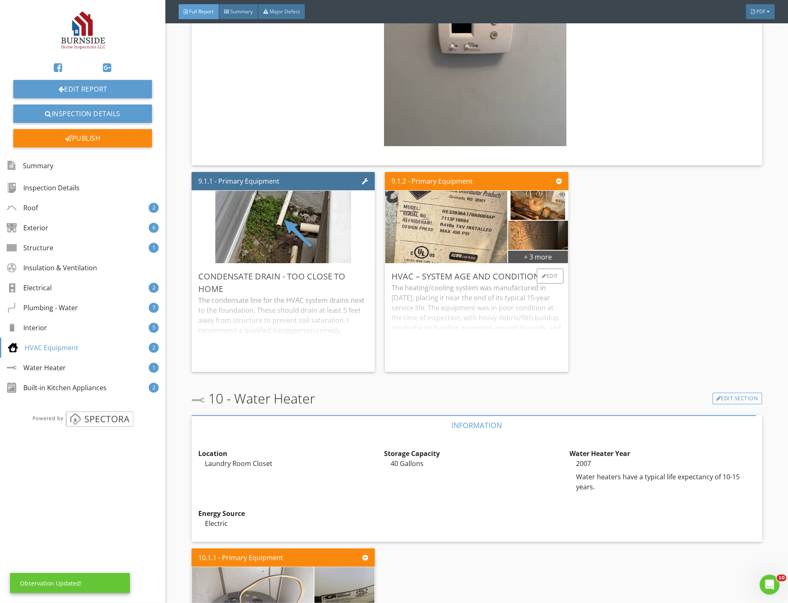
scroll to position [5648, 0]
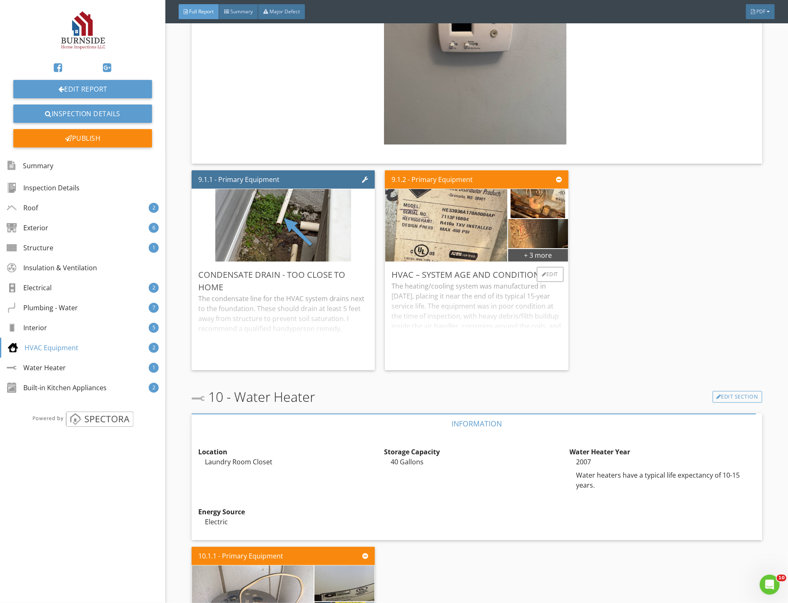
click at [522, 317] on div "The heating/cooling system was manufactured in [DATE], placing it near the end …" at bounding box center [477, 322] width 170 height 82
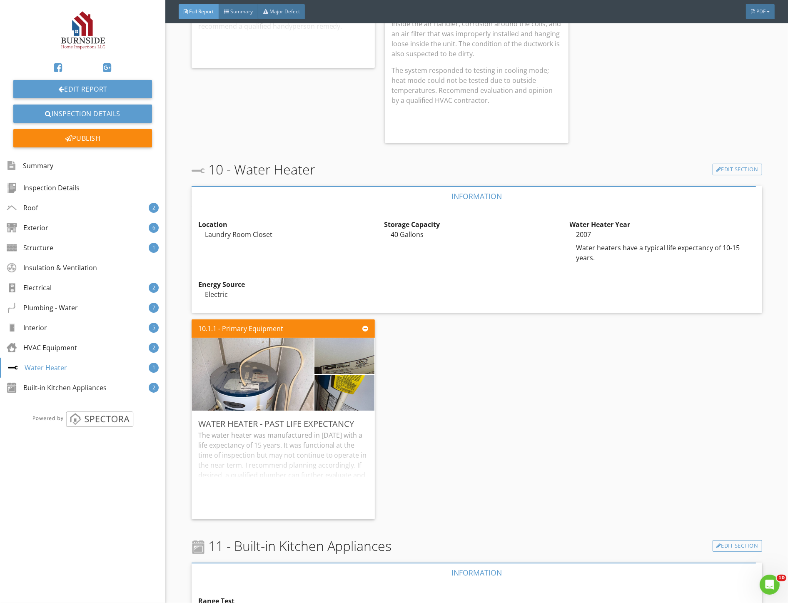
scroll to position [6157, 0]
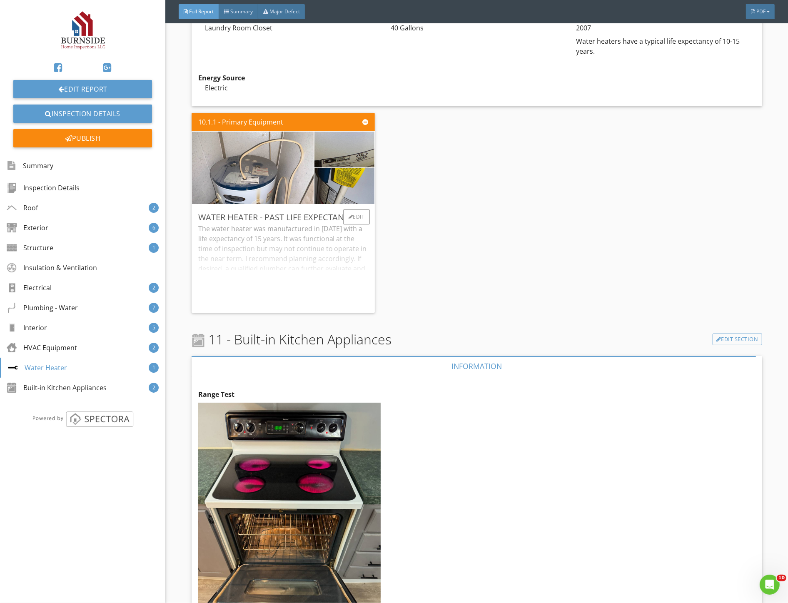
click at [331, 284] on div "The water heater was manufactured in [DATE] with a life expectancy of 15 years.…" at bounding box center [283, 265] width 170 height 82
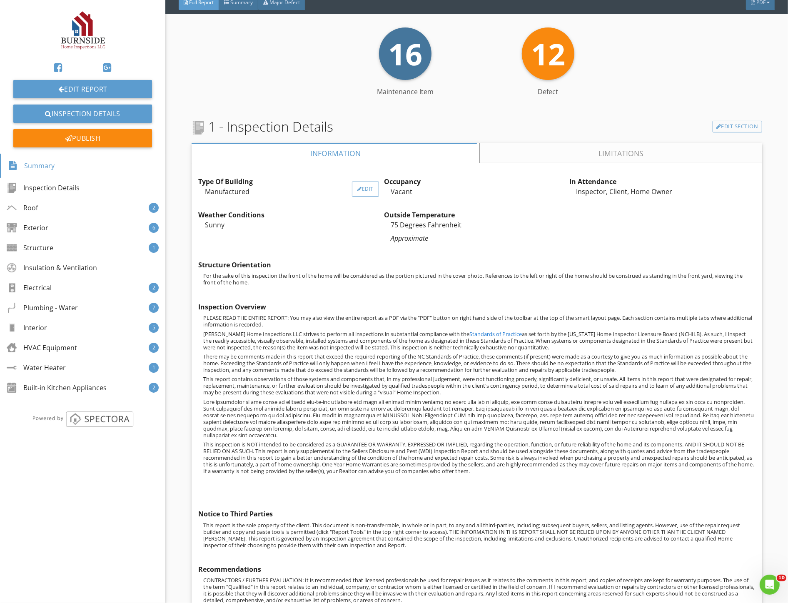
scroll to position [185, 0]
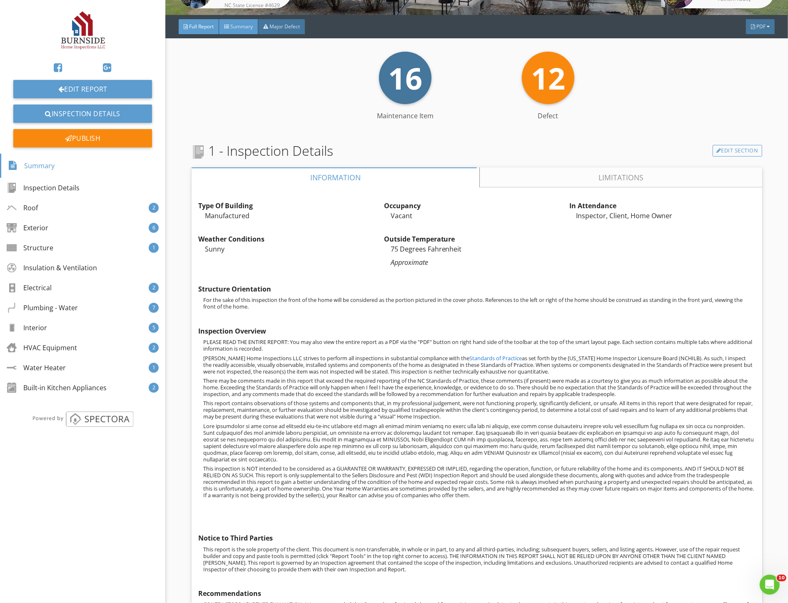
click at [222, 28] on div "Summary" at bounding box center [238, 26] width 39 height 15
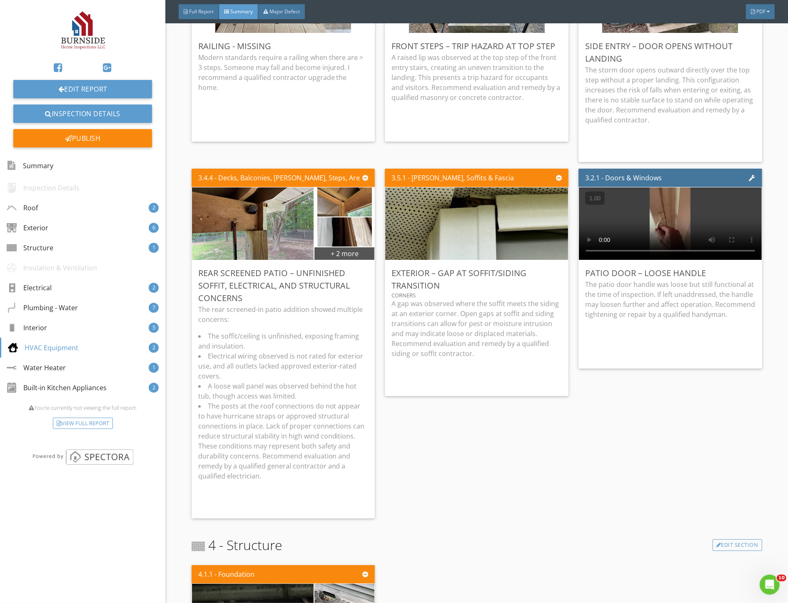
scroll to position [0, 0]
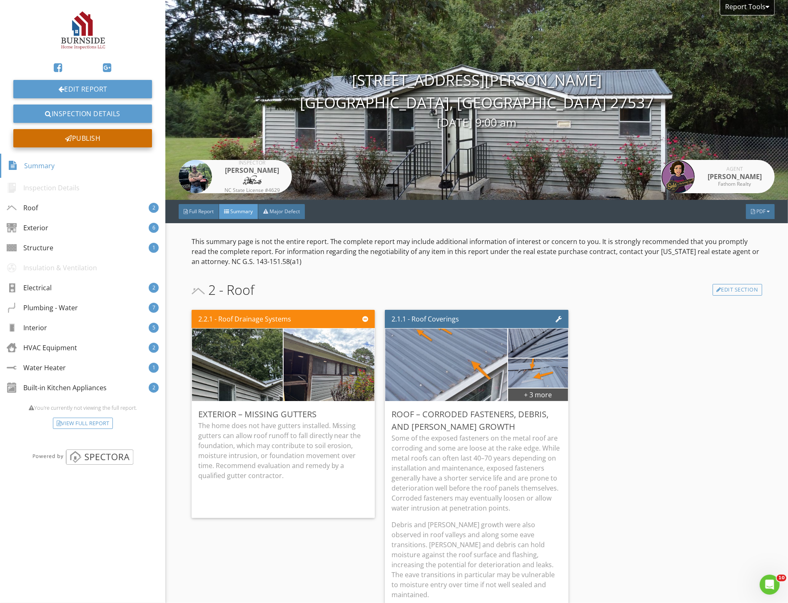
click at [100, 144] on div "Publish" at bounding box center [82, 138] width 139 height 18
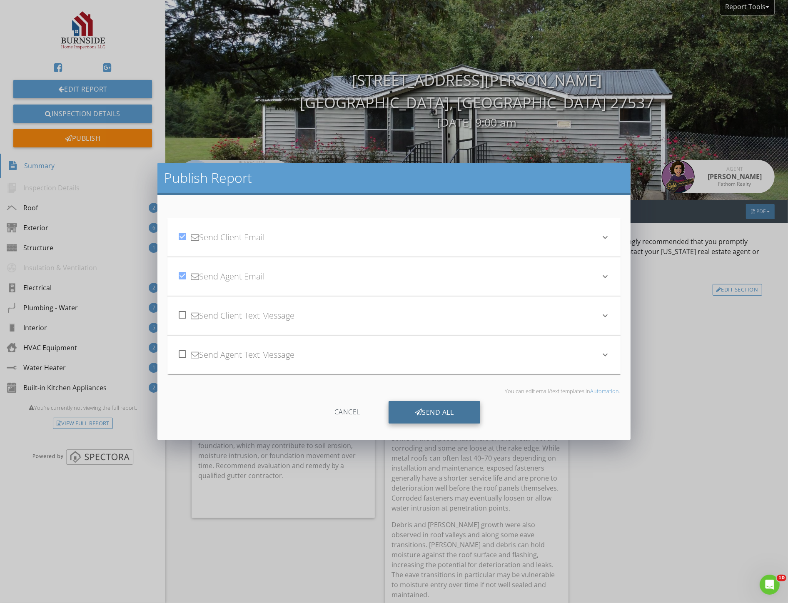
click at [442, 415] on div "Send All" at bounding box center [435, 412] width 92 height 22
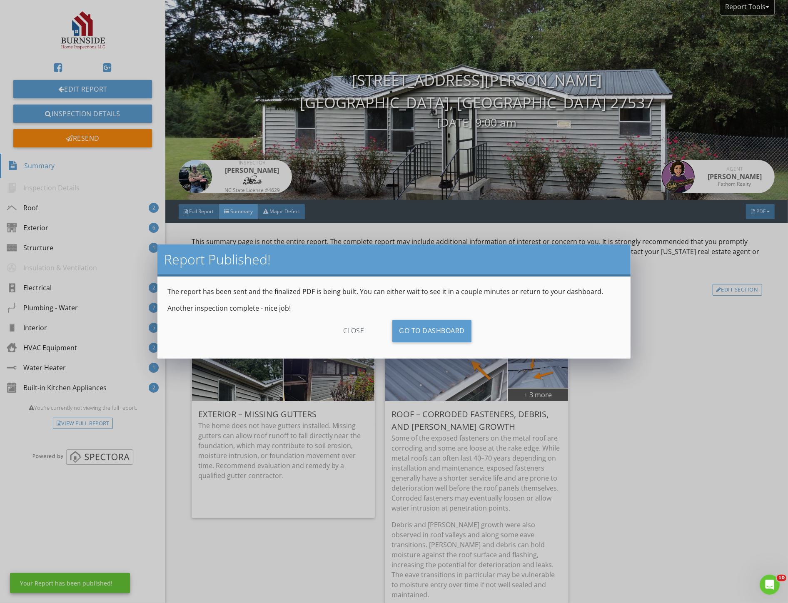
drag, startPoint x: 359, startPoint y: 326, endPoint x: 353, endPoint y: 326, distance: 5.4
click at [359, 326] on div "close" at bounding box center [354, 331] width 75 height 22
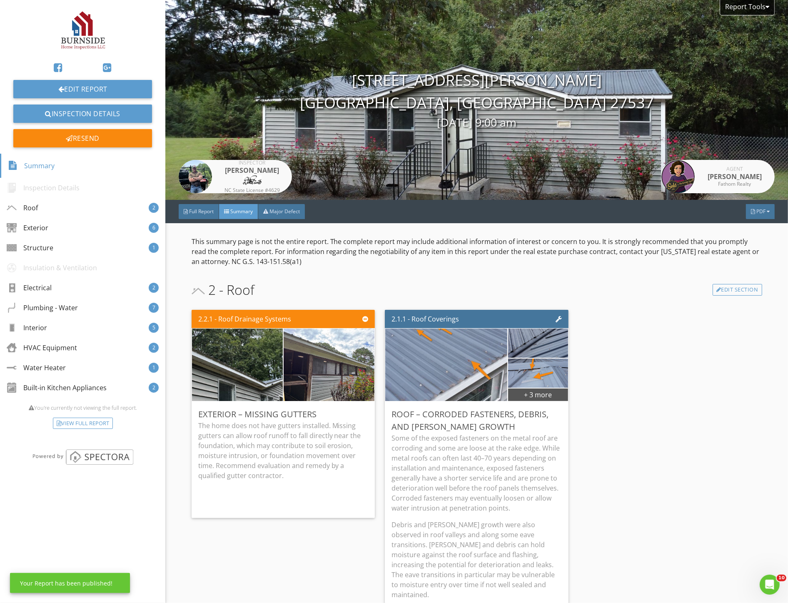
click at [201, 202] on div "Full Report Summary Major Defect PDF" at bounding box center [476, 211] width 623 height 23
click at [201, 209] on span "Full Report" at bounding box center [201, 211] width 25 height 7
